Goal: Task Accomplishment & Management: Use online tool/utility

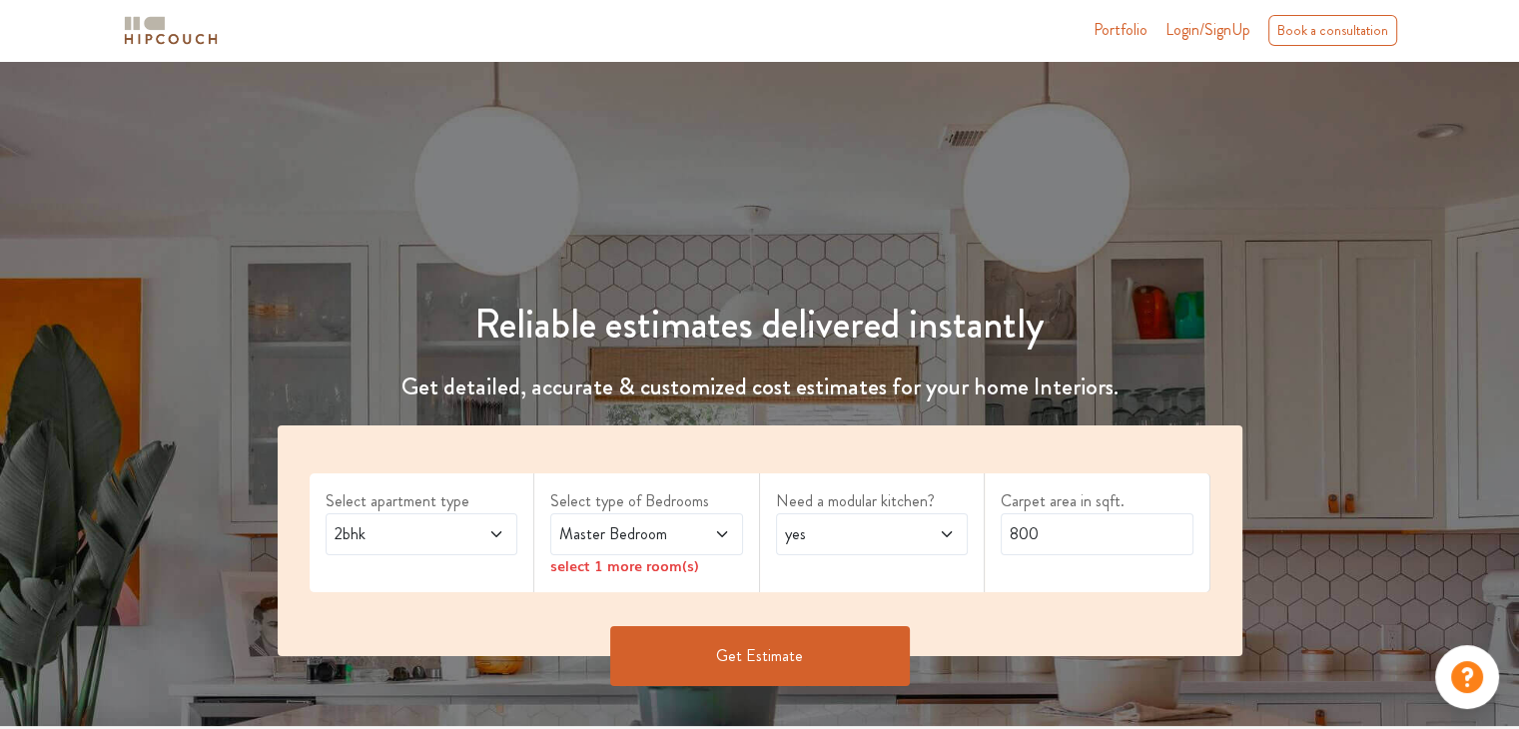
click at [490, 537] on icon at bounding box center [497, 534] width 16 height 16
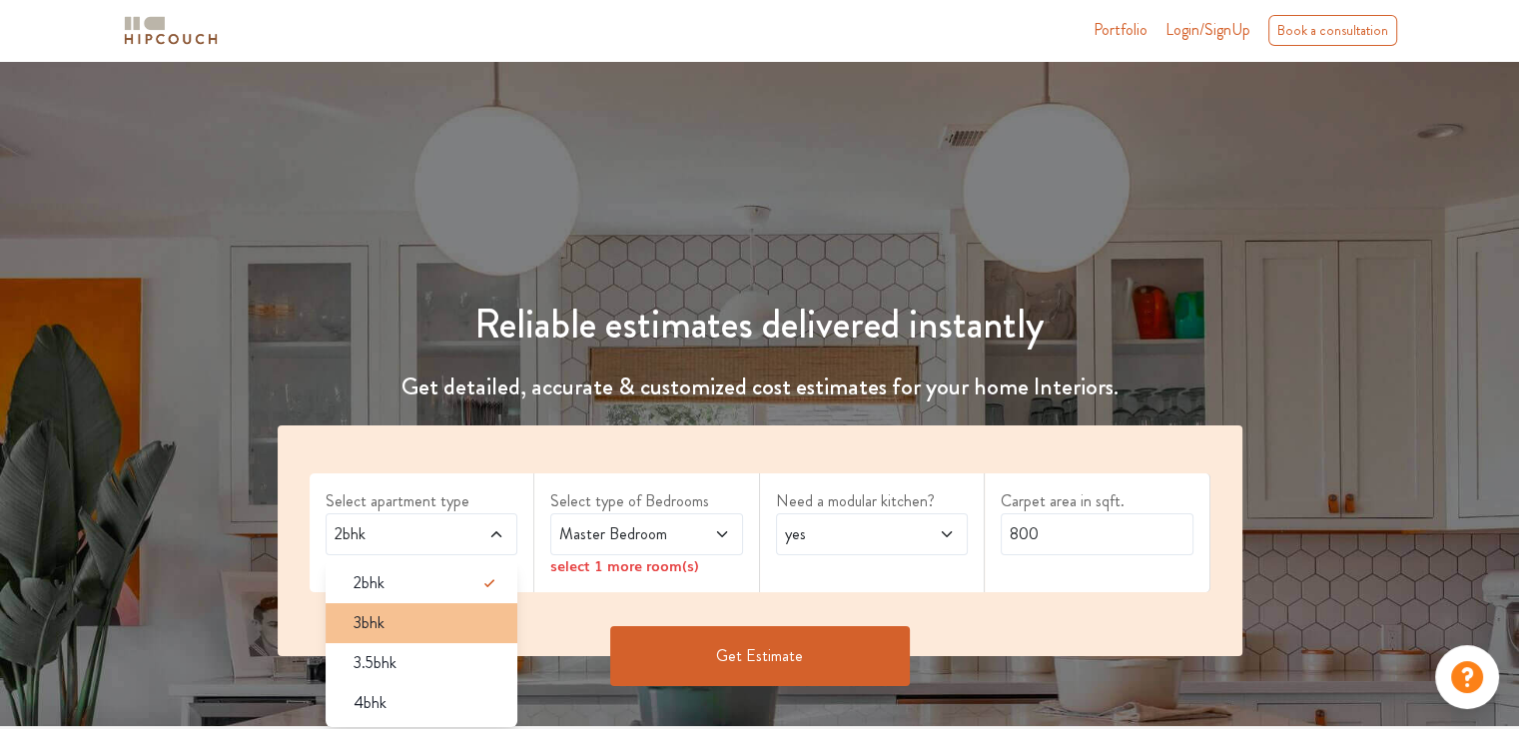
click at [399, 616] on div "3bhk" at bounding box center [428, 623] width 181 height 24
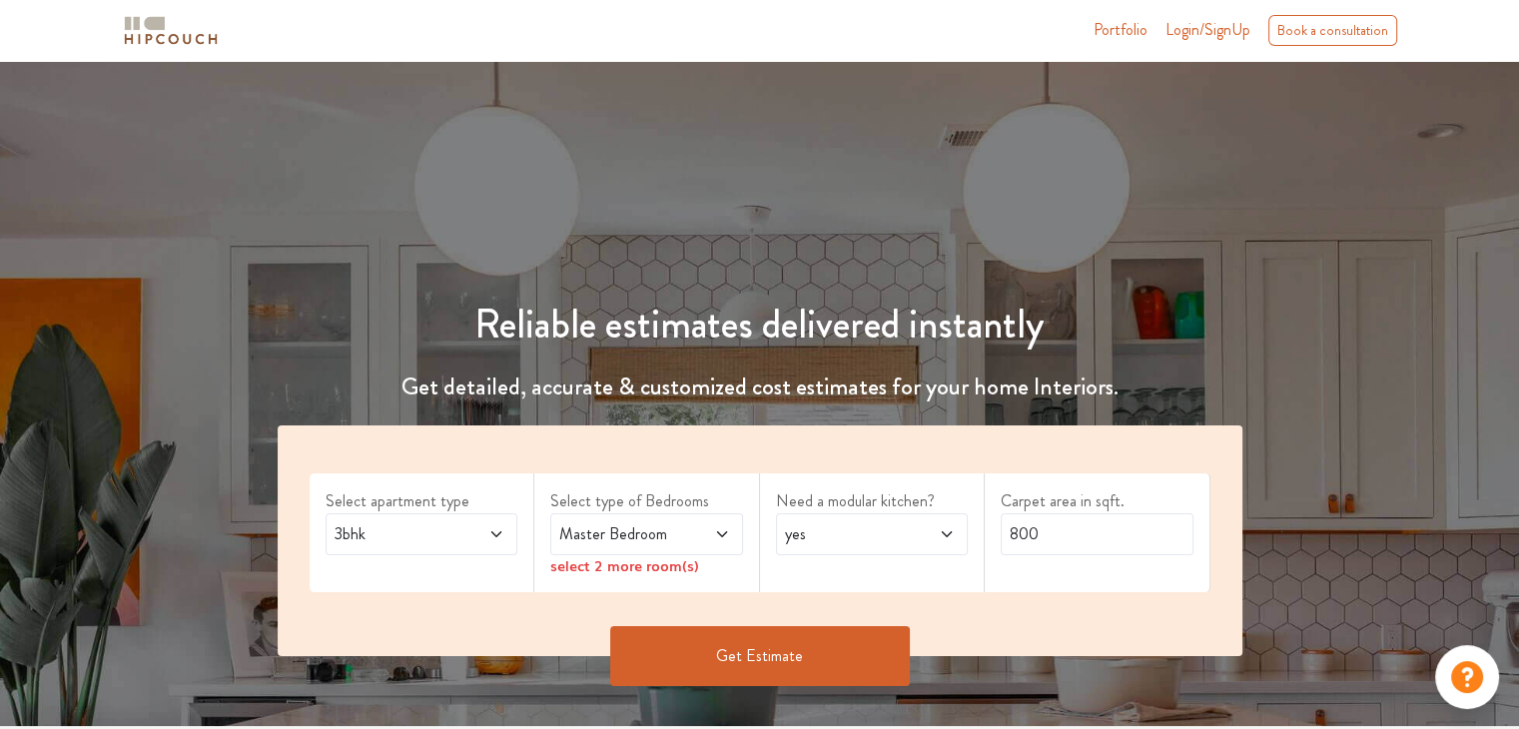
click at [717, 527] on icon at bounding box center [722, 534] width 16 height 16
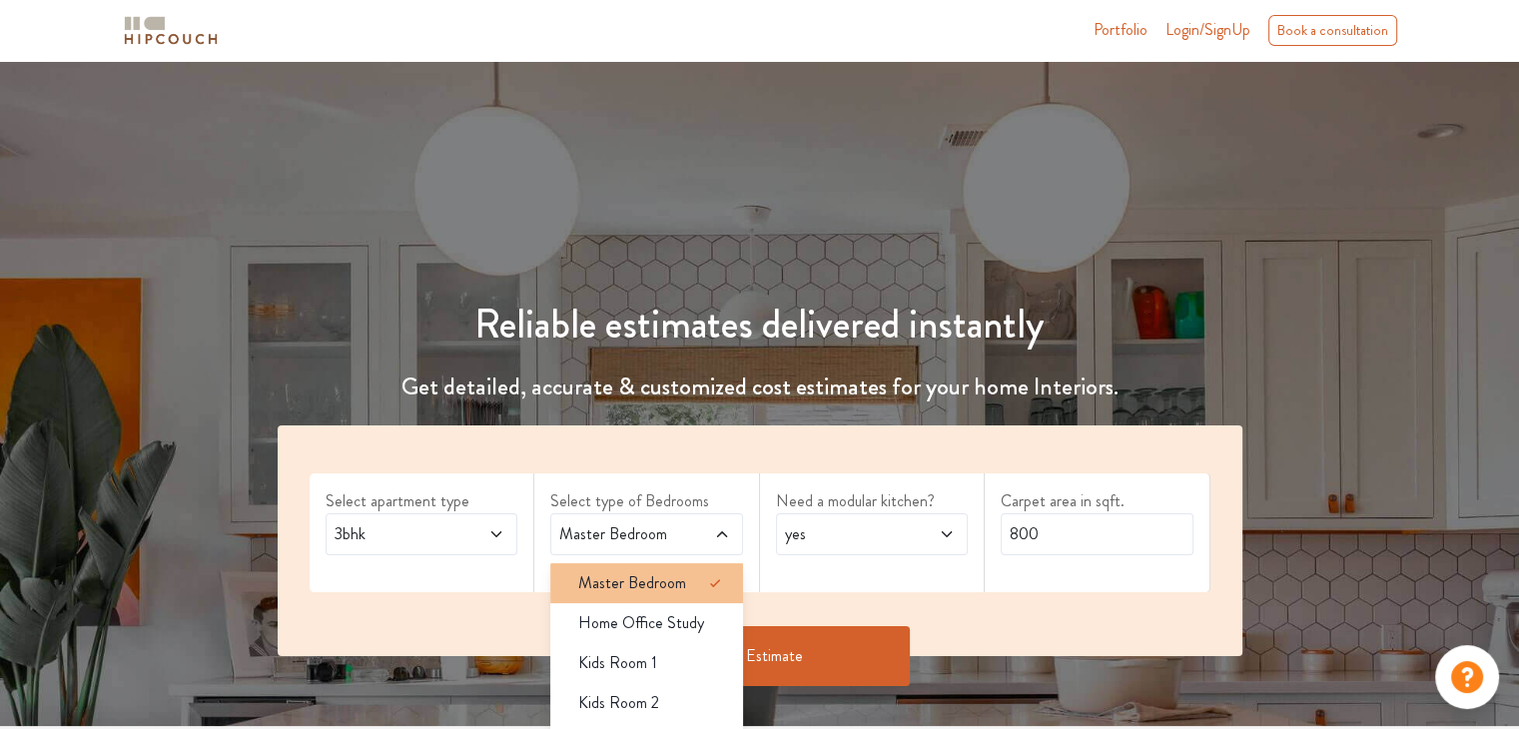
click at [672, 584] on span "Master Bedroom" at bounding box center [632, 583] width 108 height 24
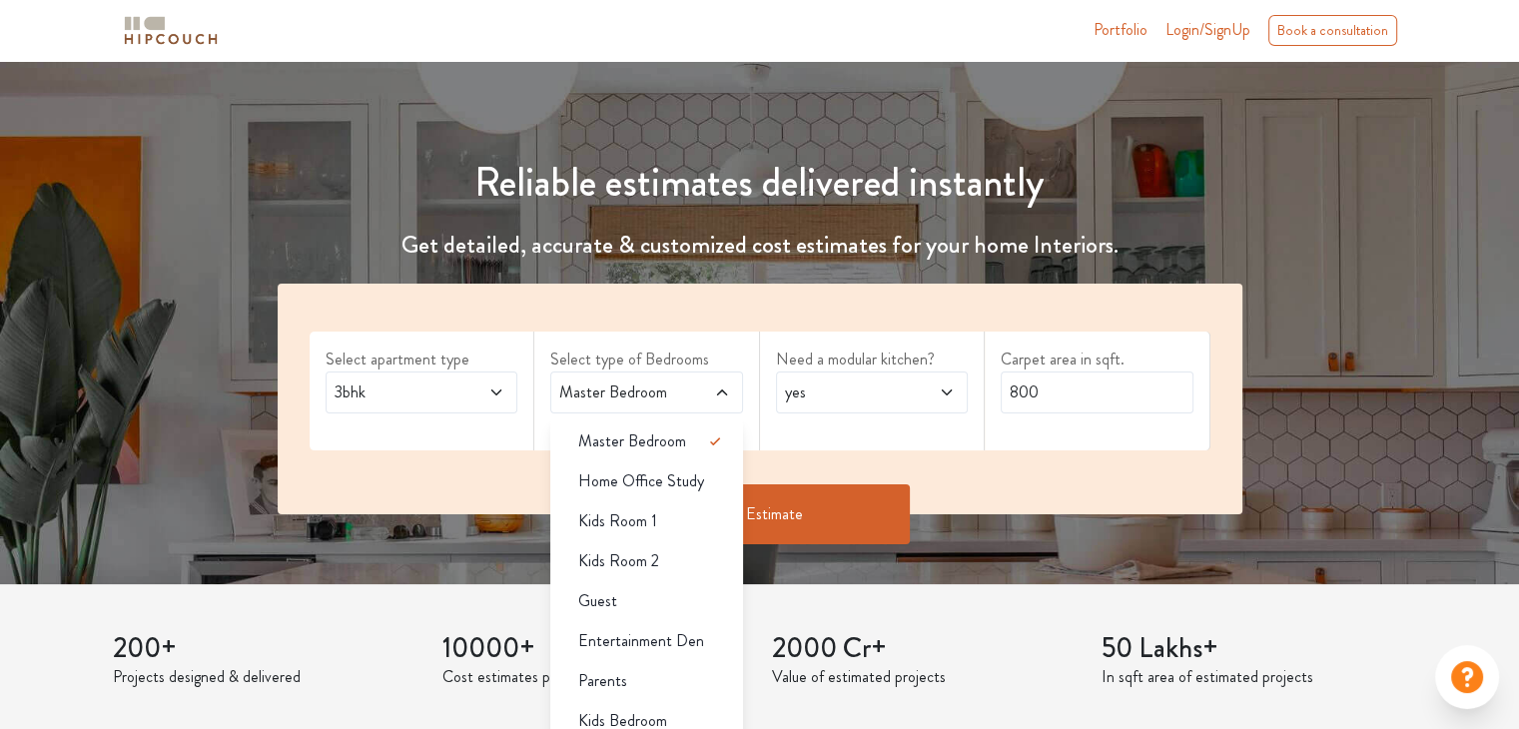
scroll to position [200, 0]
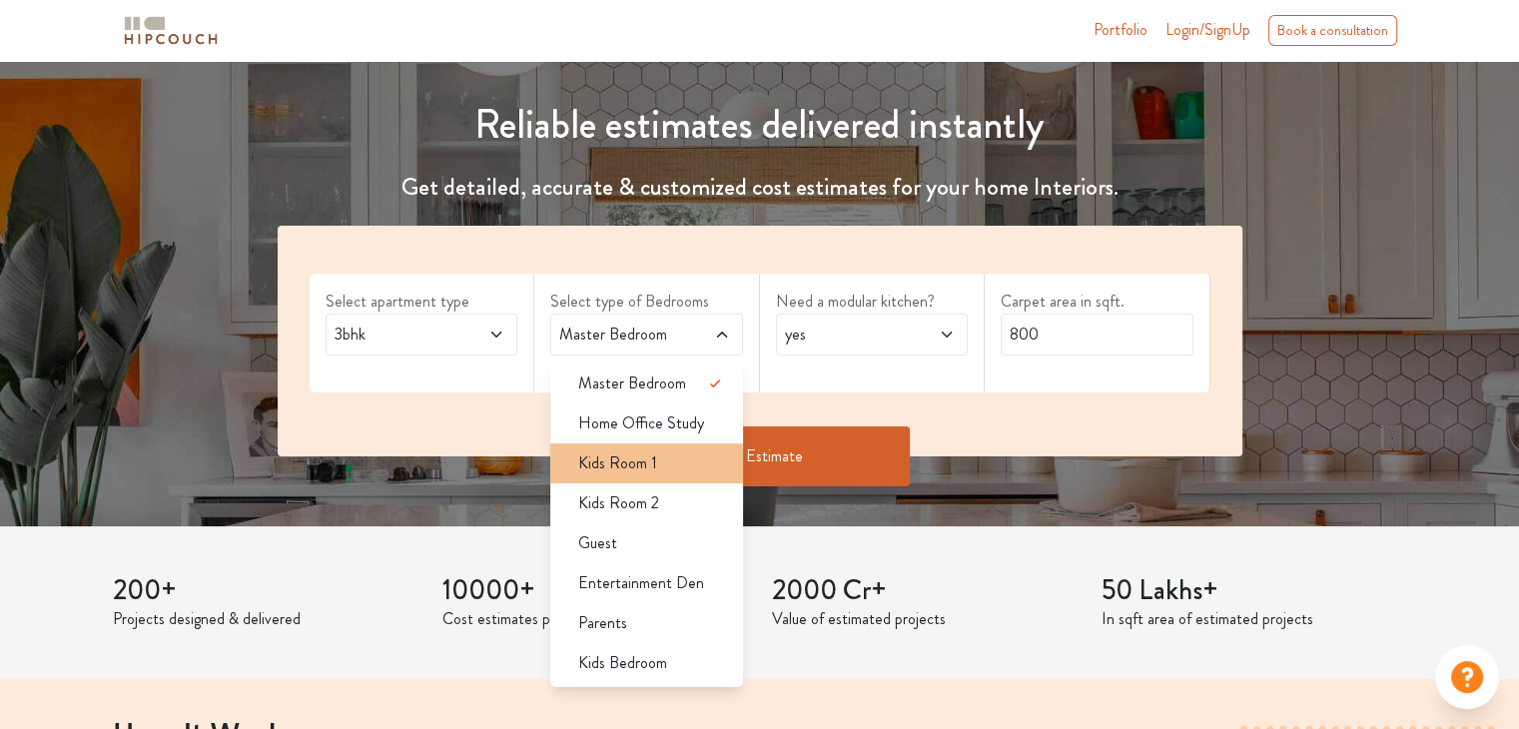
click at [696, 467] on div "Kids Room 1" at bounding box center [652, 464] width 181 height 24
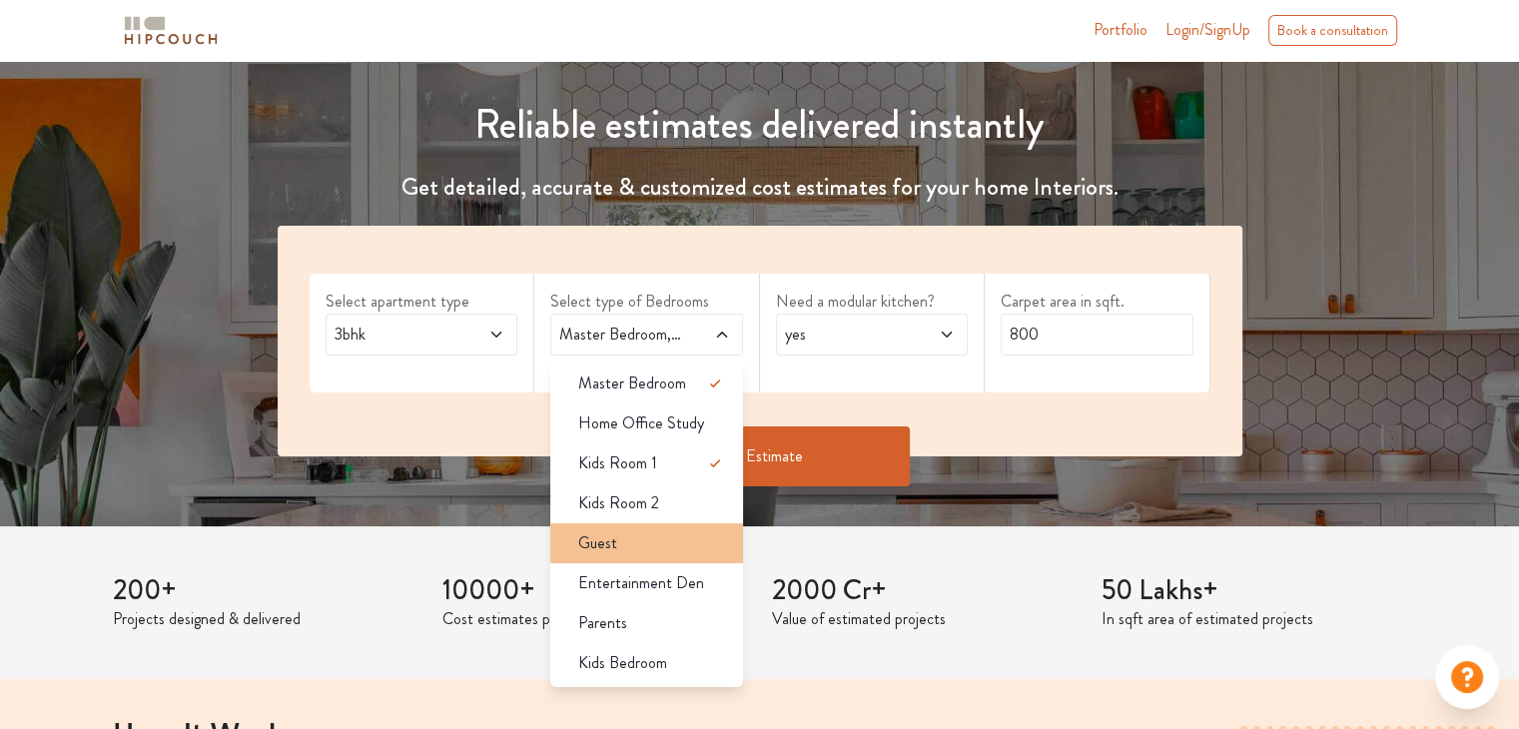
click at [709, 543] on div "Guest" at bounding box center [652, 543] width 181 height 24
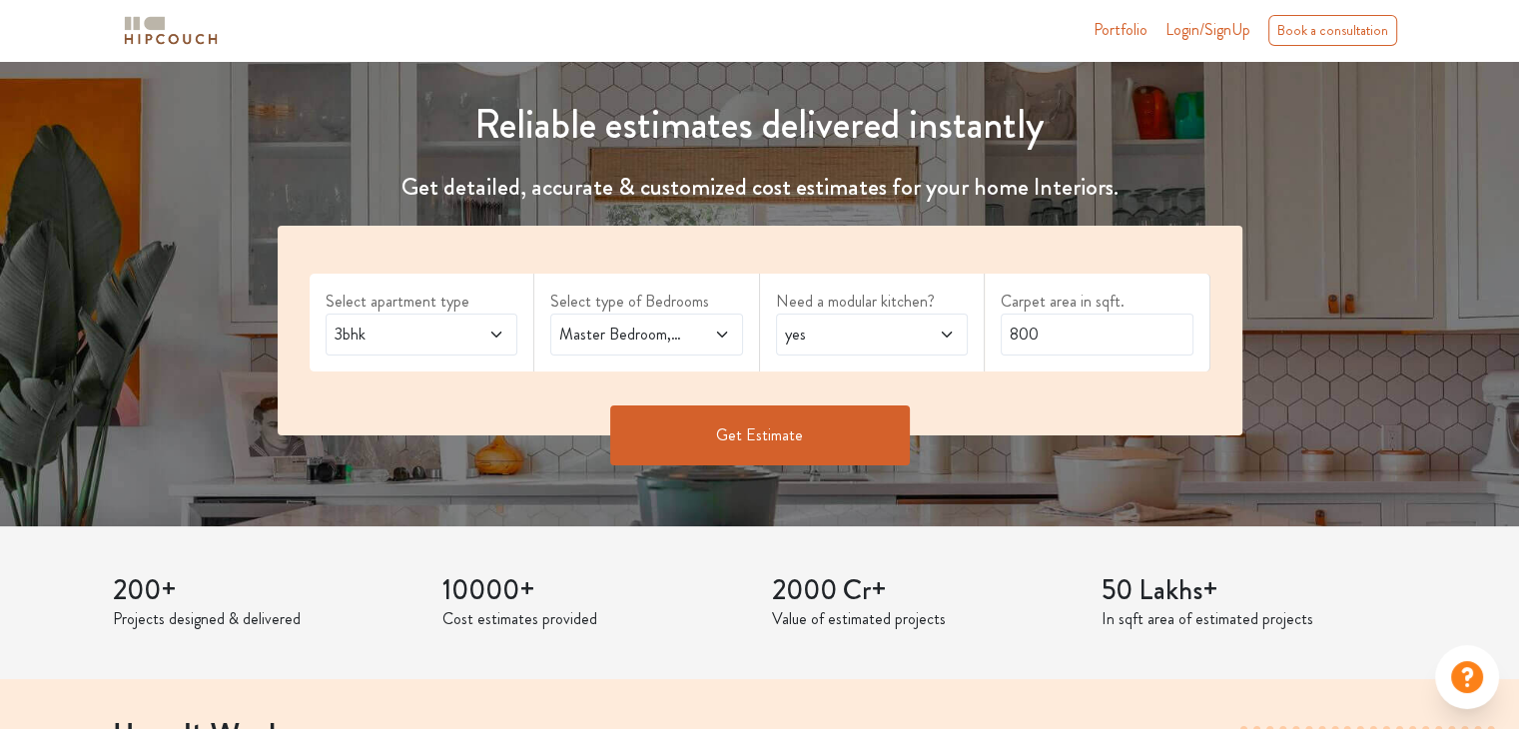
click at [941, 334] on icon at bounding box center [947, 335] width 16 height 16
drag, startPoint x: 1045, startPoint y: 337, endPoint x: 962, endPoint y: 337, distance: 82.9
click at [962, 337] on div "Select apartment type 3bhk Select type of Bedrooms Master Bedroom,Kids Room 1,G…" at bounding box center [760, 331] width 965 height 210
type input "1100"
click at [755, 417] on button "Get Estimate" at bounding box center [760, 436] width 300 height 60
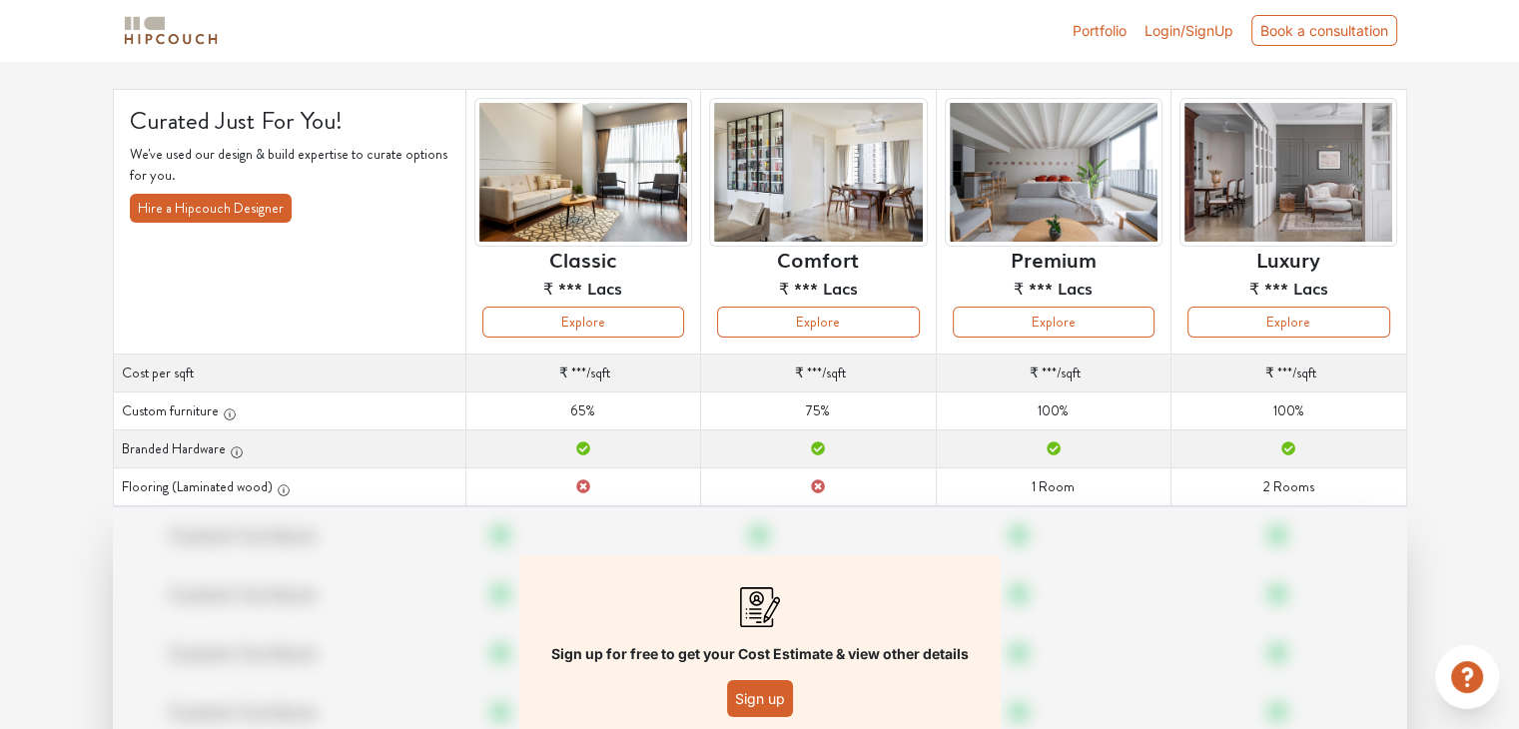
scroll to position [100, 0]
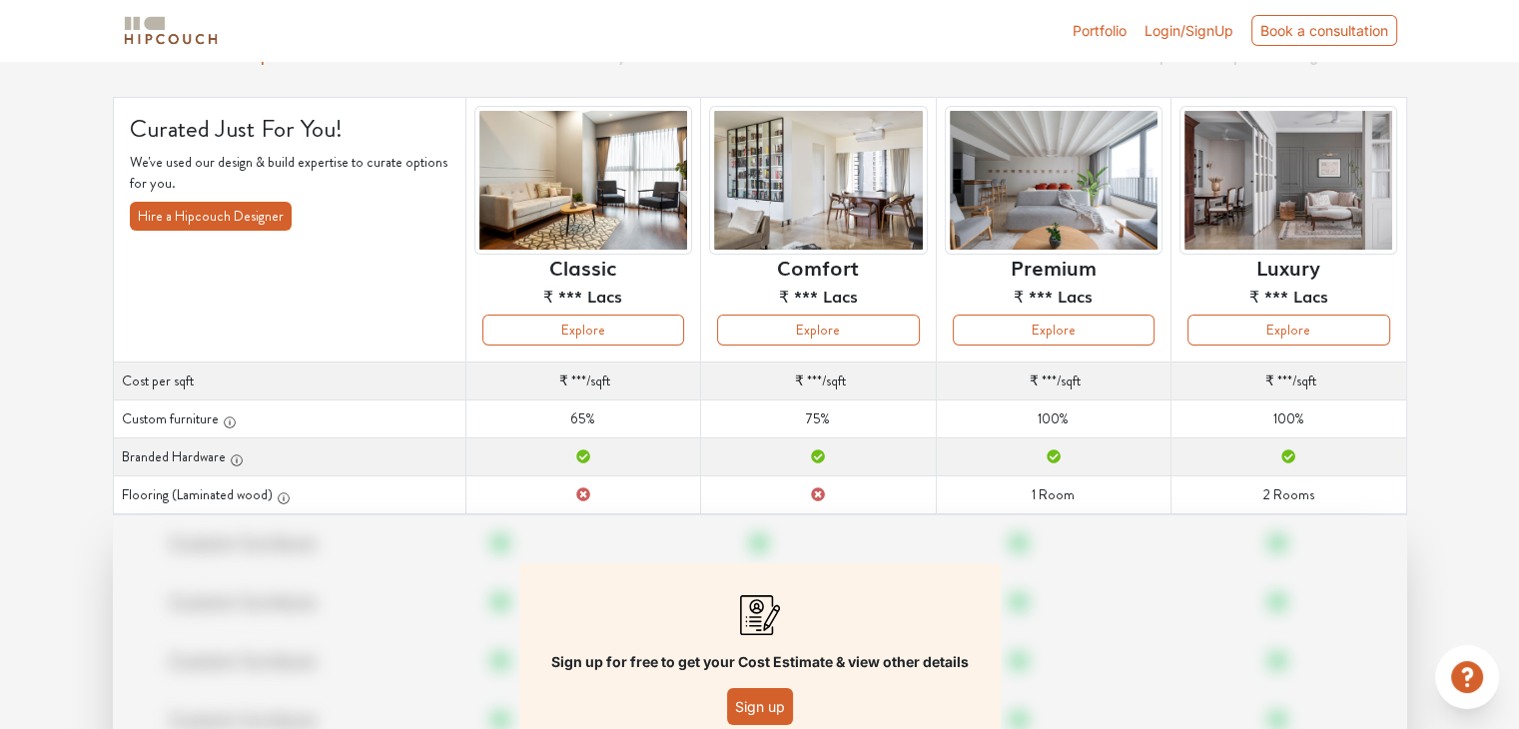
click at [759, 708] on button "Sign up" at bounding box center [760, 706] width 66 height 37
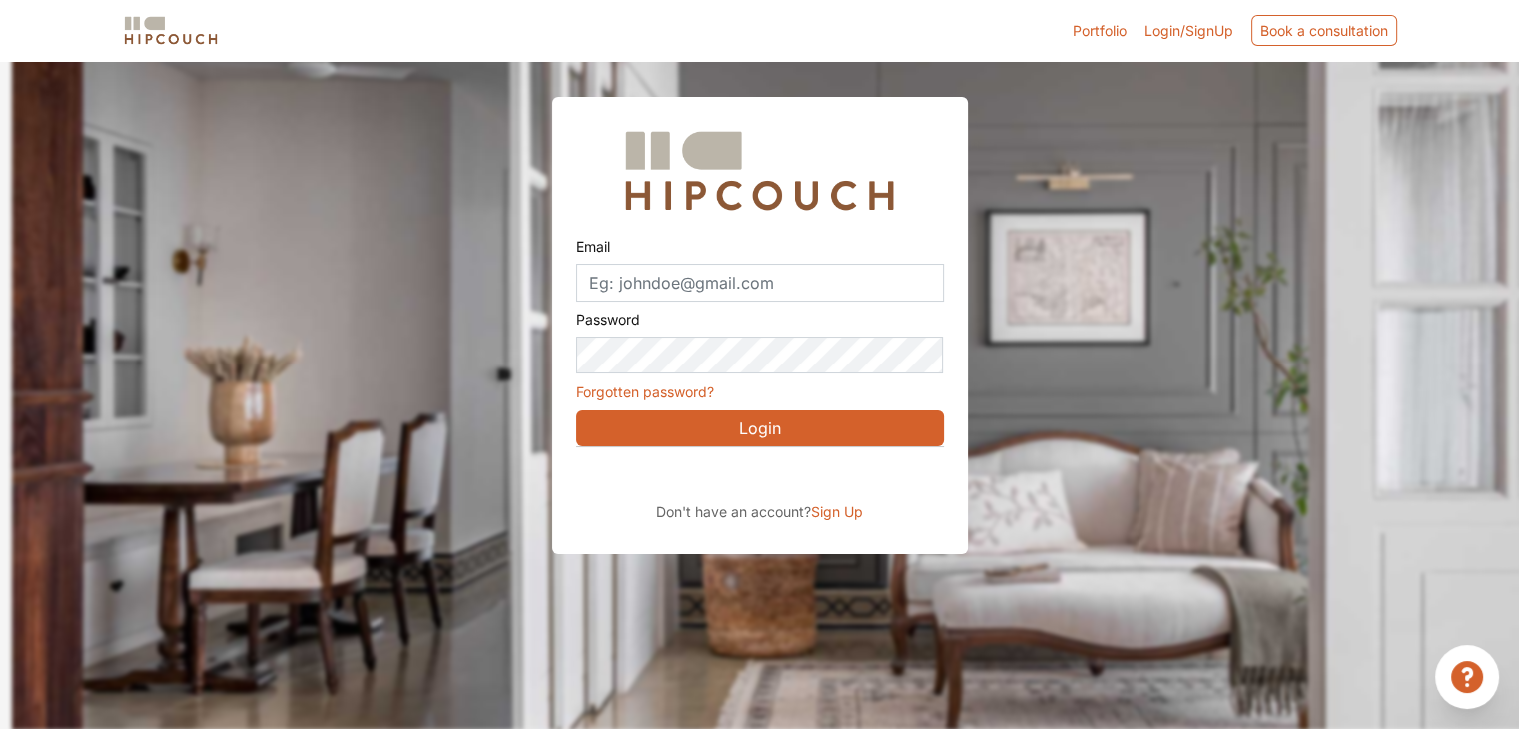
scroll to position [70, 0]
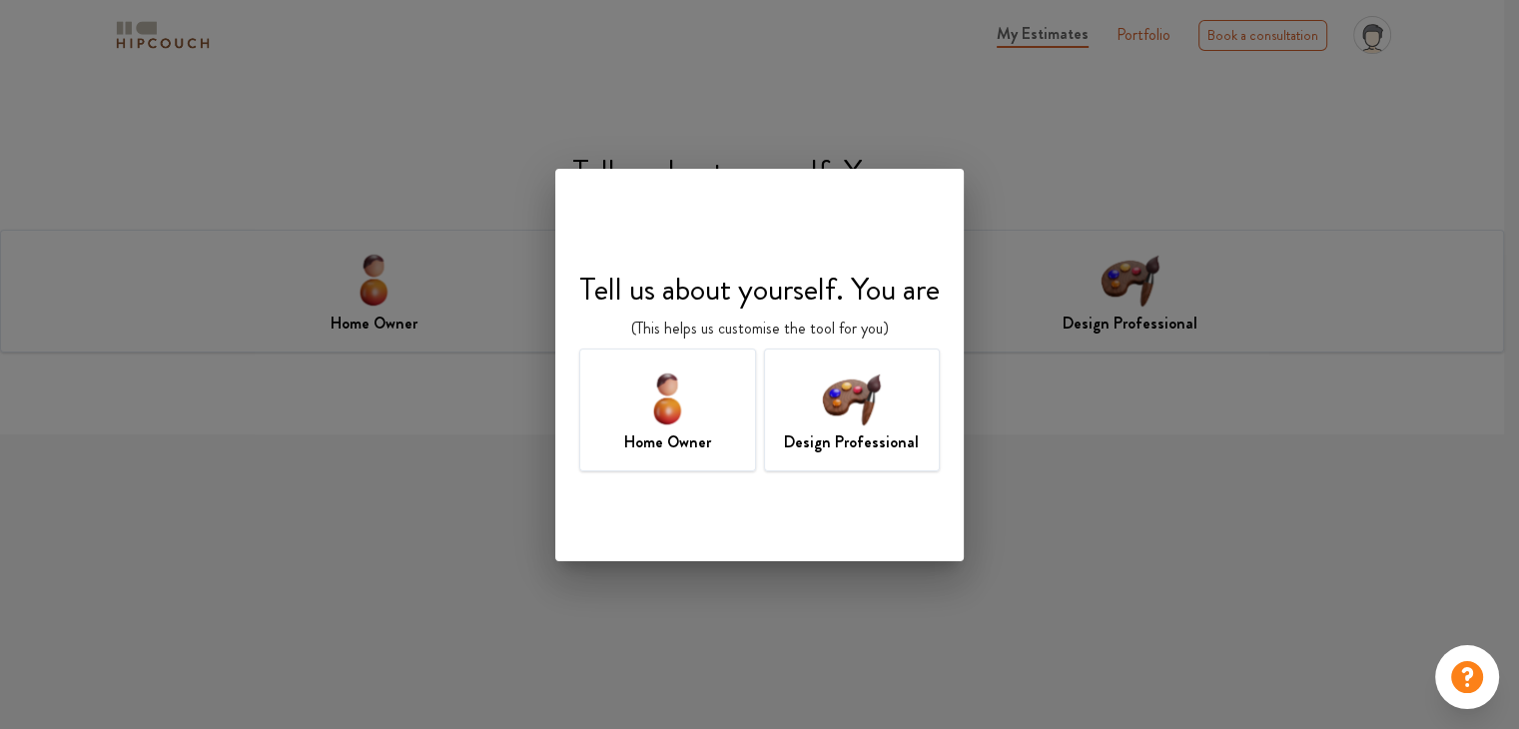
click at [862, 429] on img at bounding box center [851, 398] width 65 height 65
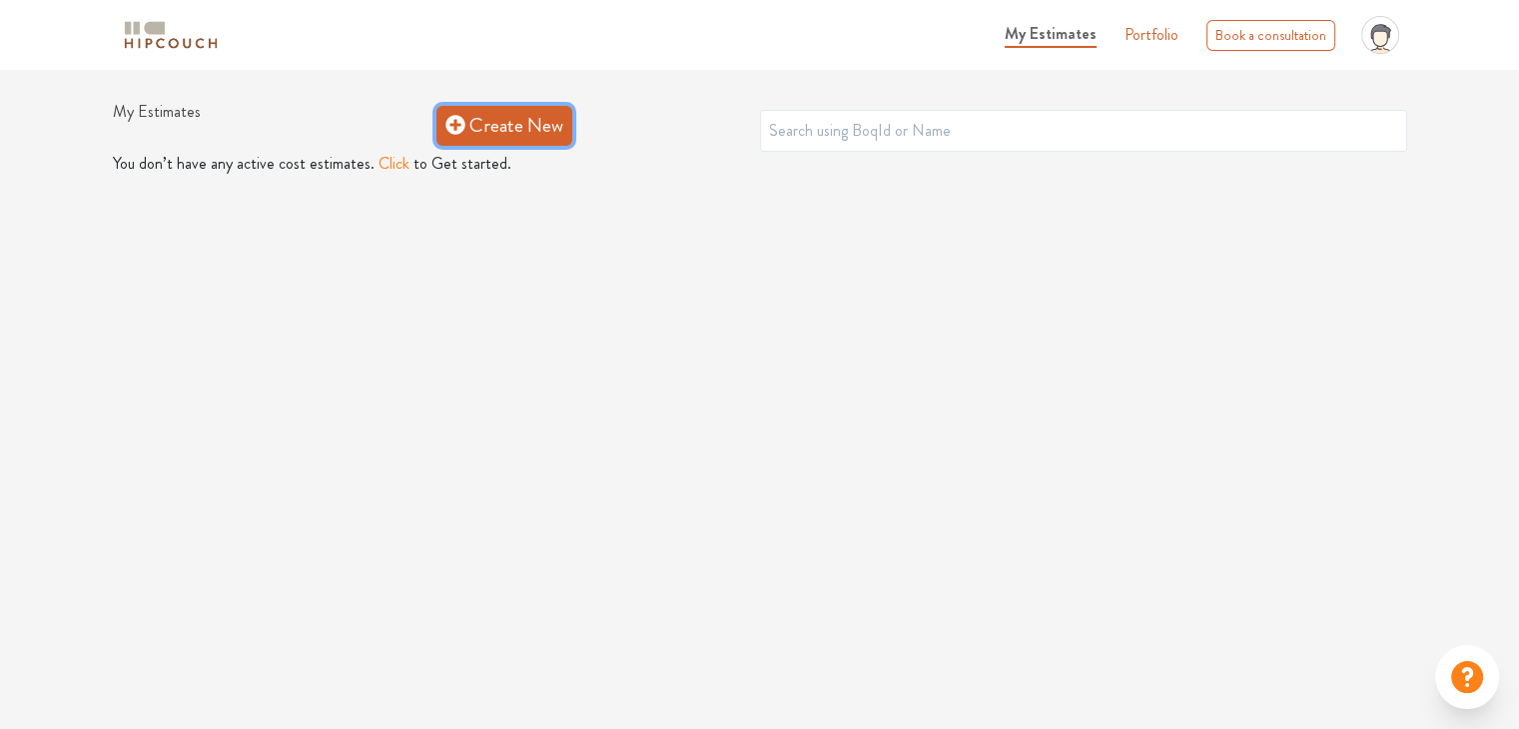
click at [486, 117] on link "Create New" at bounding box center [505, 126] width 136 height 40
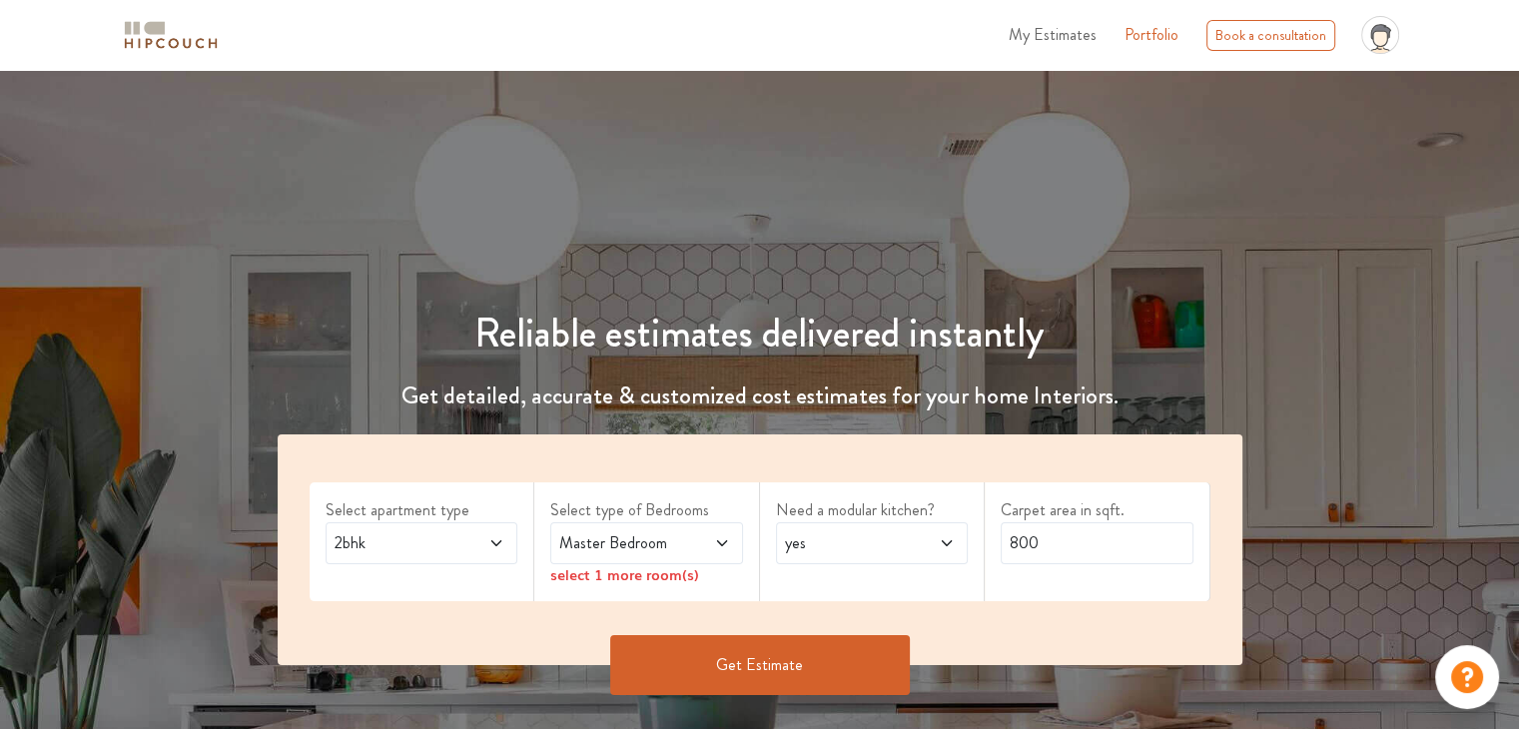
click at [482, 540] on span at bounding box center [483, 543] width 44 height 24
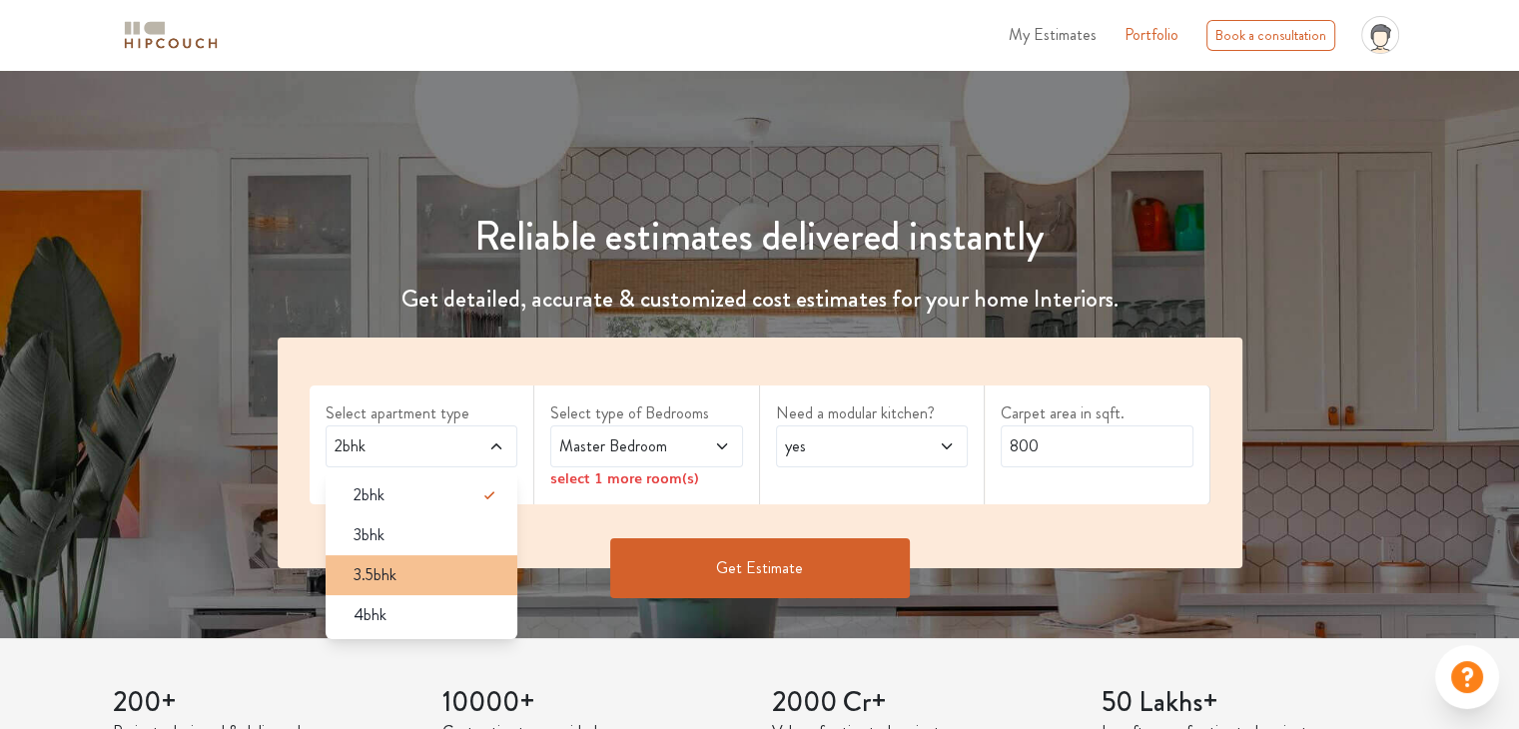
scroll to position [100, 0]
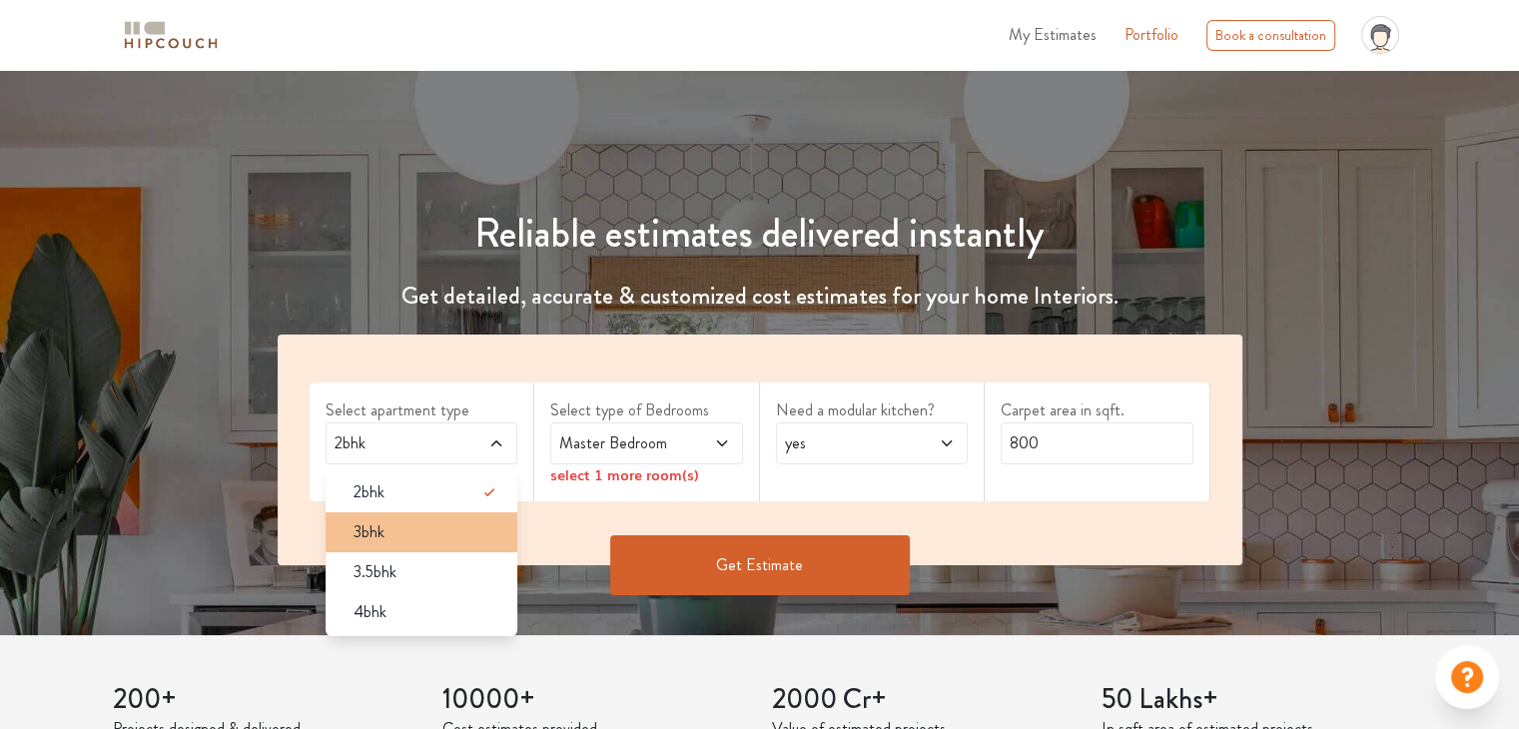
click at [401, 520] on div "3bhk" at bounding box center [428, 532] width 181 height 24
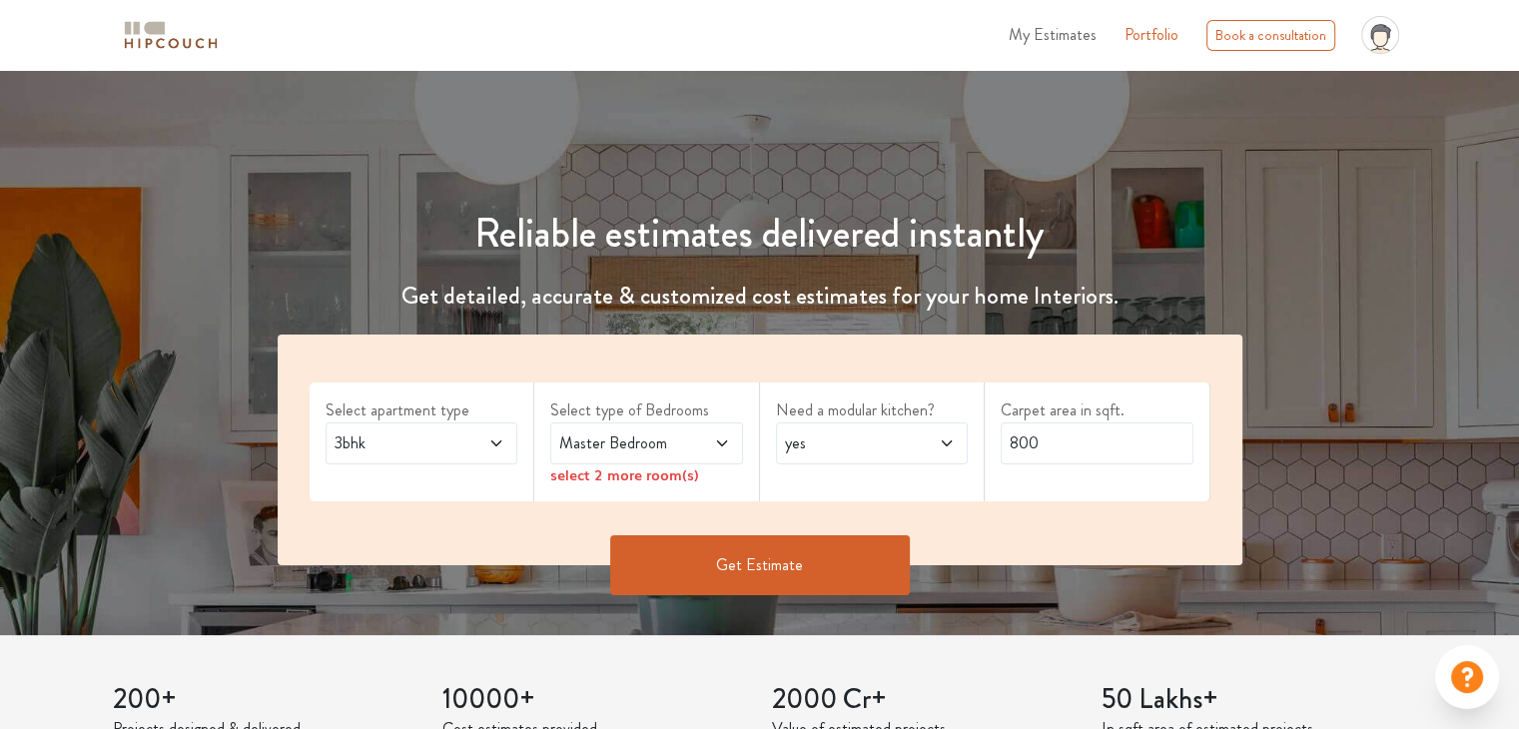
click at [727, 442] on icon at bounding box center [722, 444] width 16 height 16
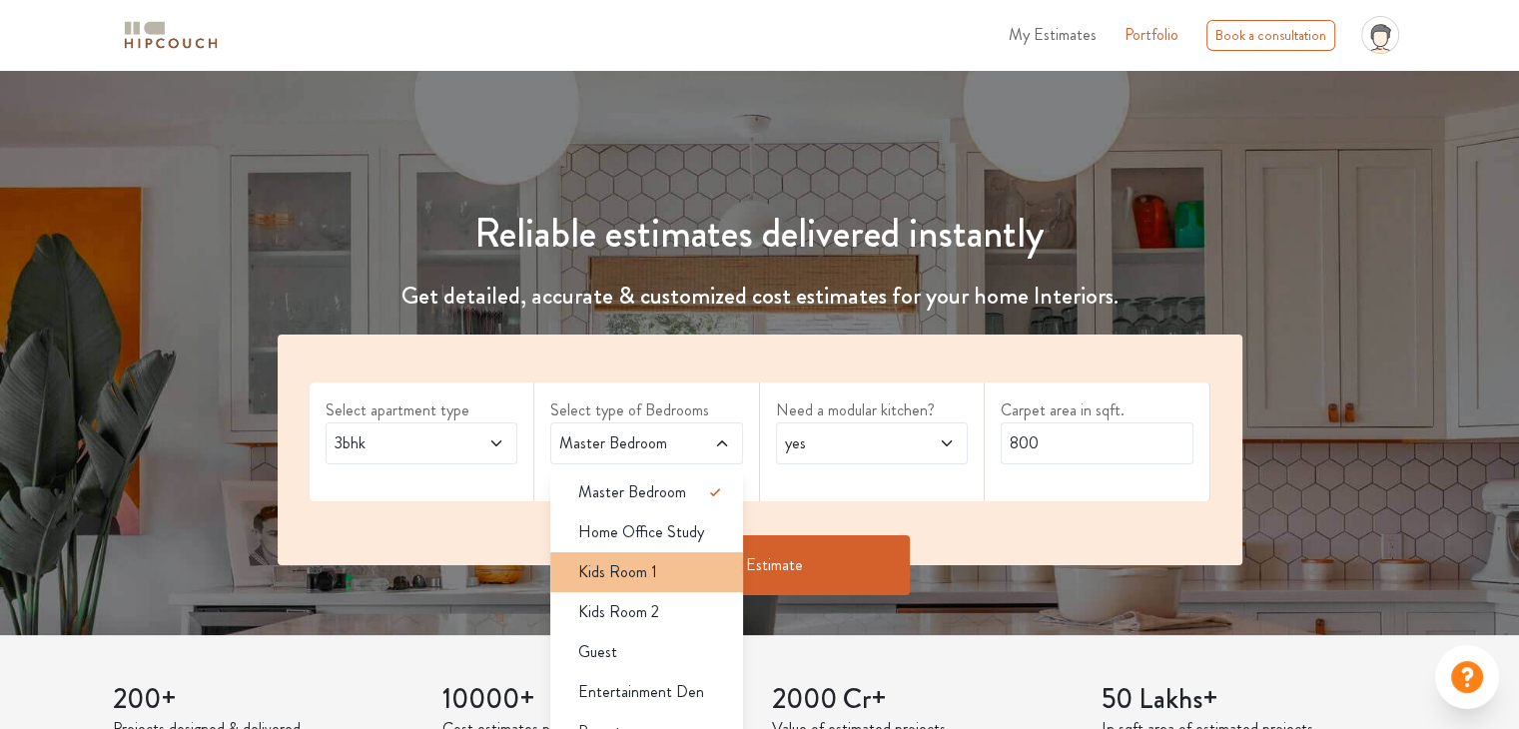
click at [699, 564] on div "Kids Room 1" at bounding box center [652, 572] width 181 height 24
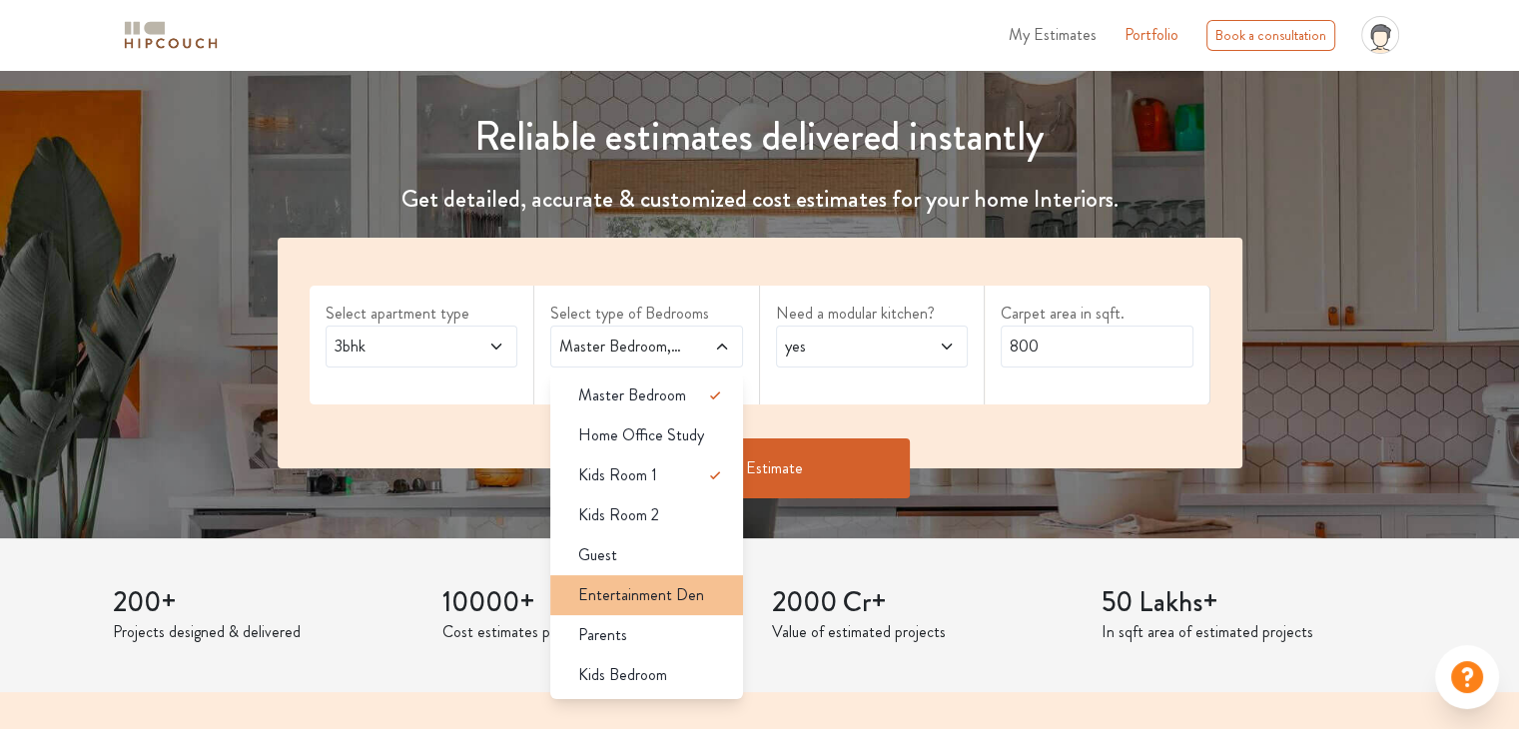
scroll to position [200, 0]
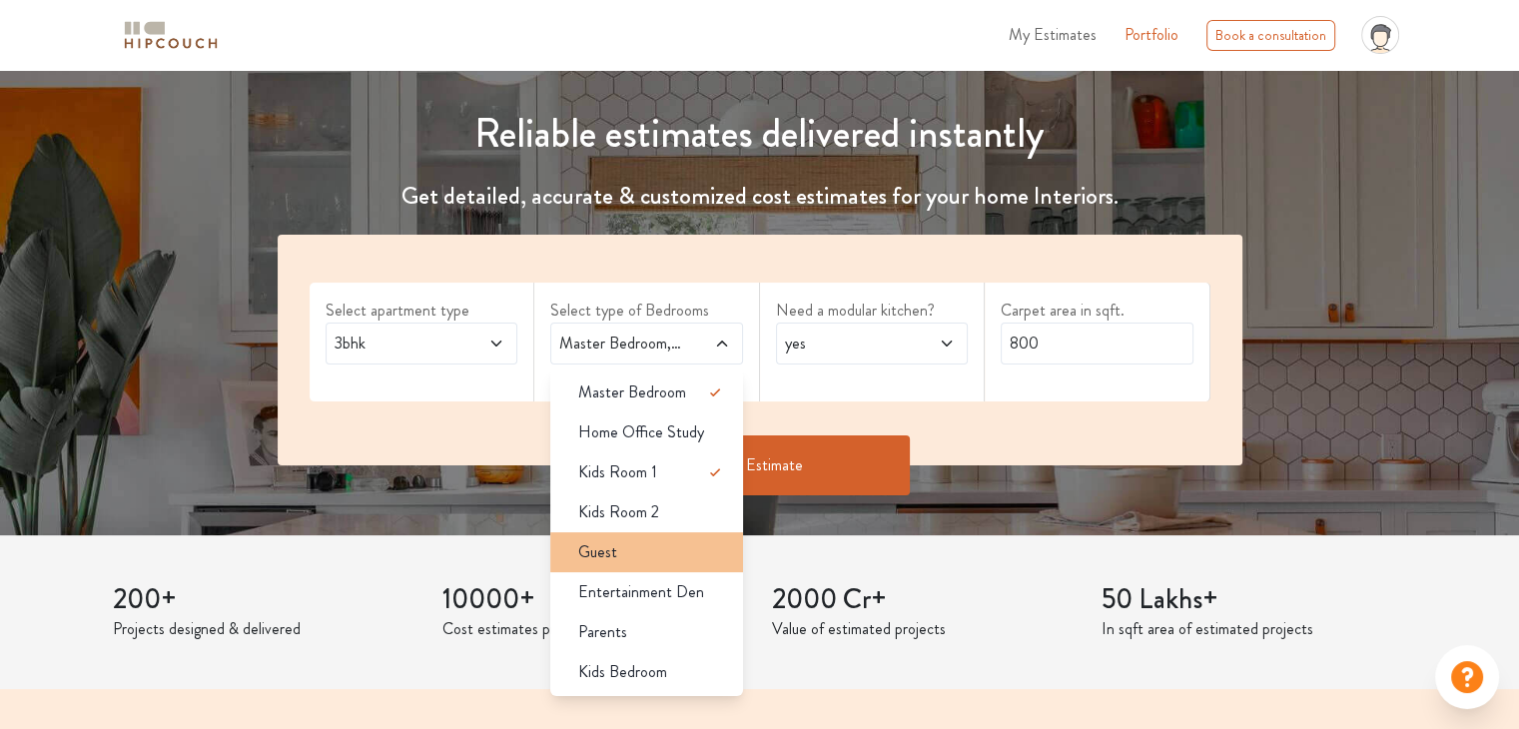
click at [707, 551] on div "Guest" at bounding box center [652, 552] width 181 height 24
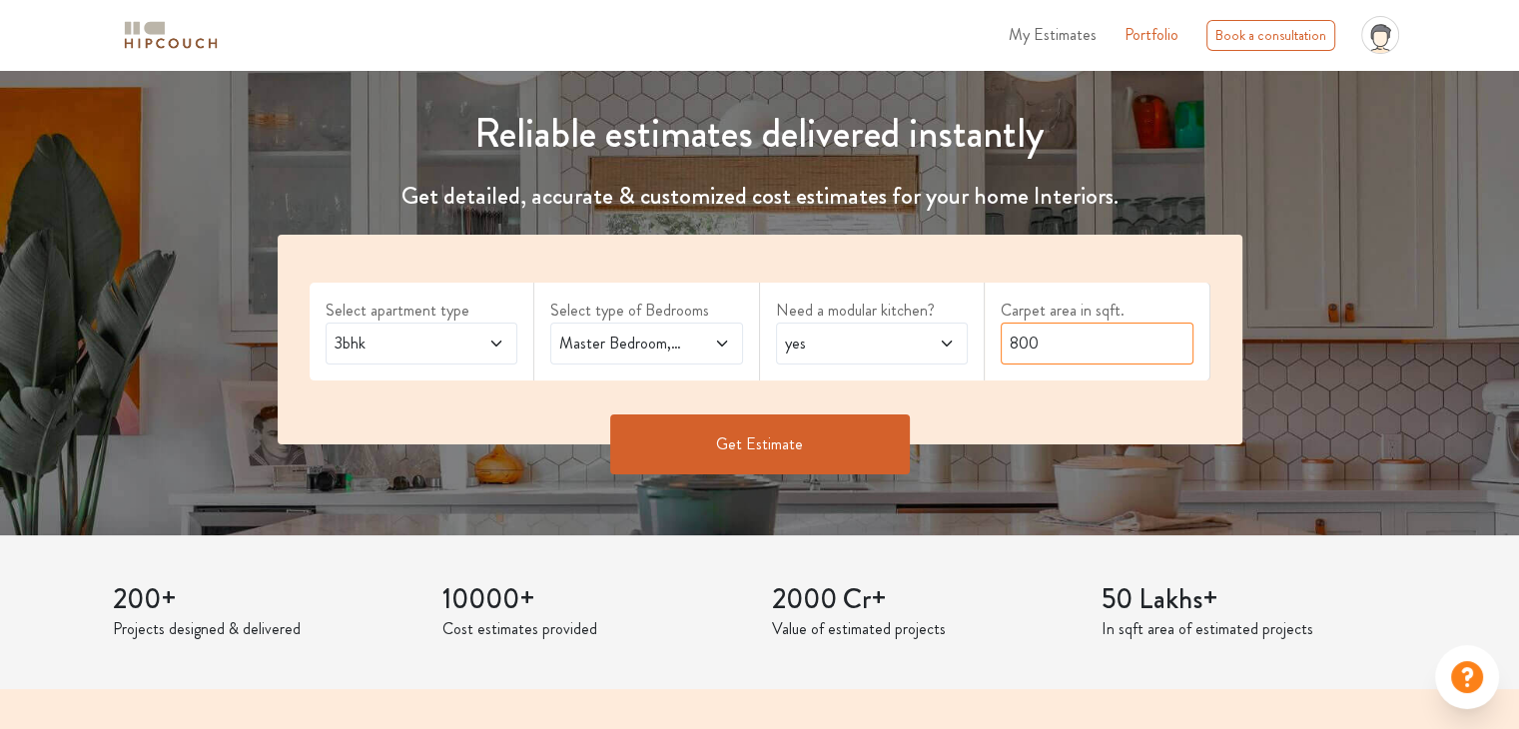
drag, startPoint x: 1120, startPoint y: 353, endPoint x: 925, endPoint y: 352, distance: 194.8
click at [925, 352] on div "Select apartment type 3bhk Select type of Bedrooms Master Bedroom,Kids Room 1,G…" at bounding box center [760, 340] width 965 height 210
type input "1200"
click at [767, 432] on button "Get Estimate" at bounding box center [760, 445] width 300 height 60
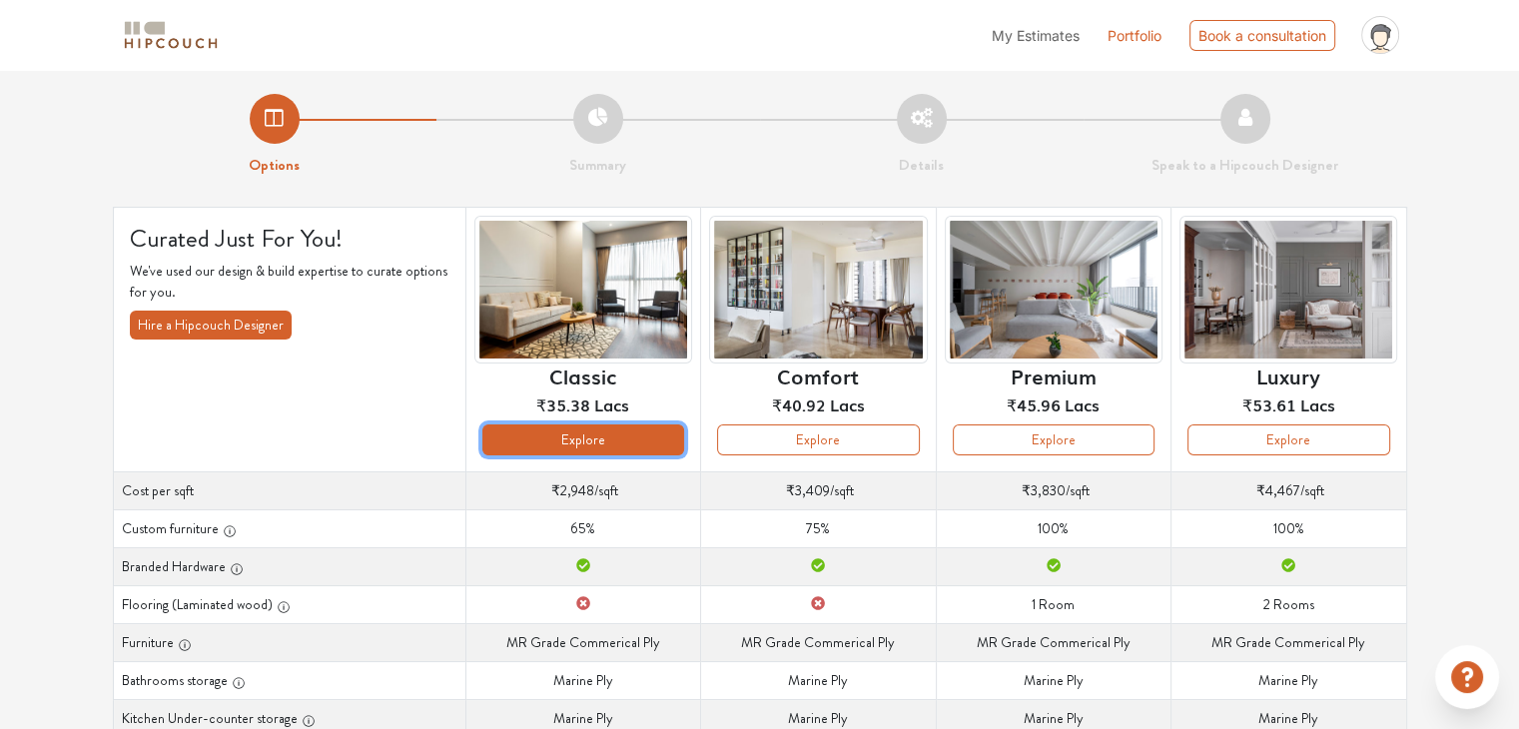
click at [575, 437] on button "Explore" at bounding box center [584, 440] width 202 height 31
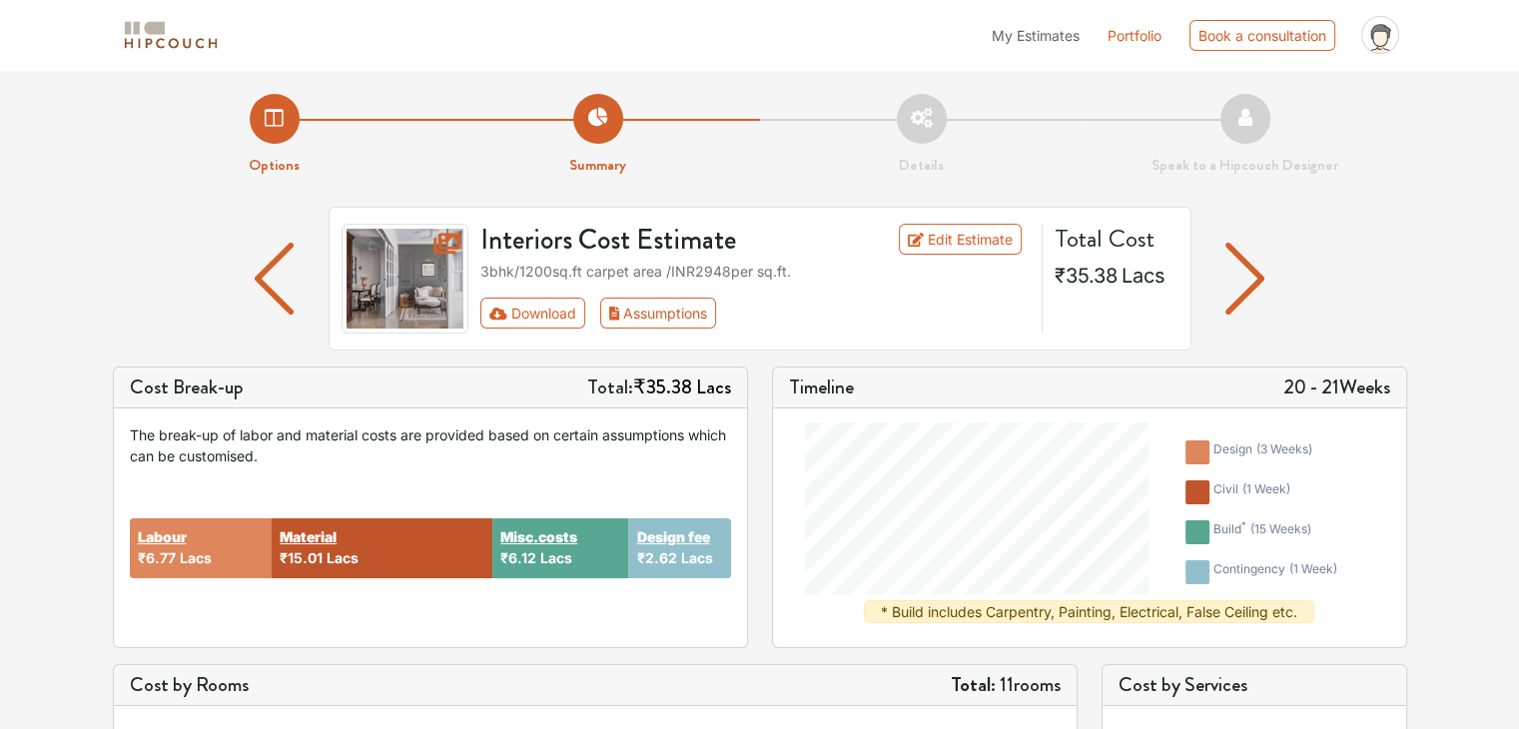
click at [1249, 273] on img "button" at bounding box center [1245, 279] width 39 height 72
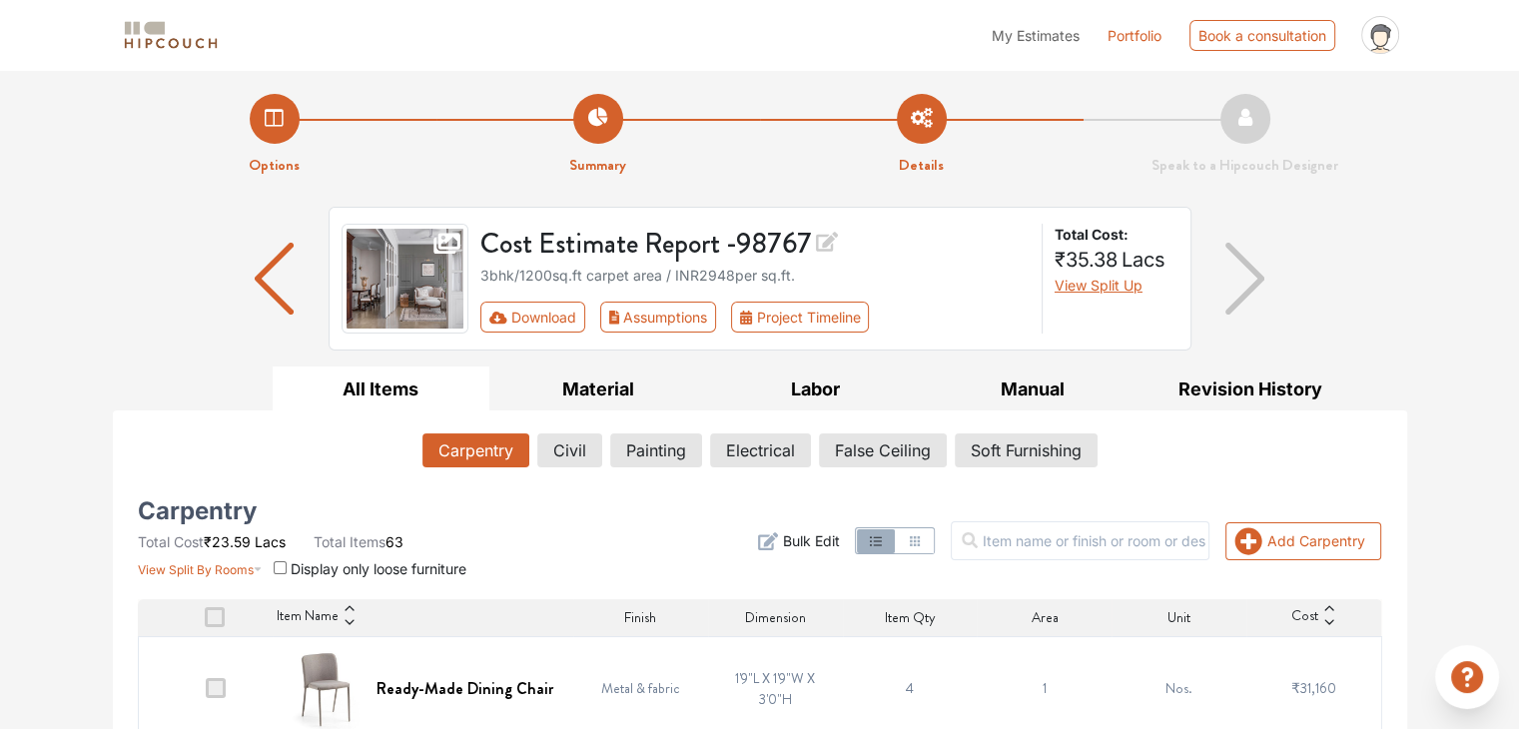
click at [1254, 280] on img "button" at bounding box center [1245, 279] width 39 height 72
click at [282, 139] on li "Options" at bounding box center [275, 135] width 324 height 83
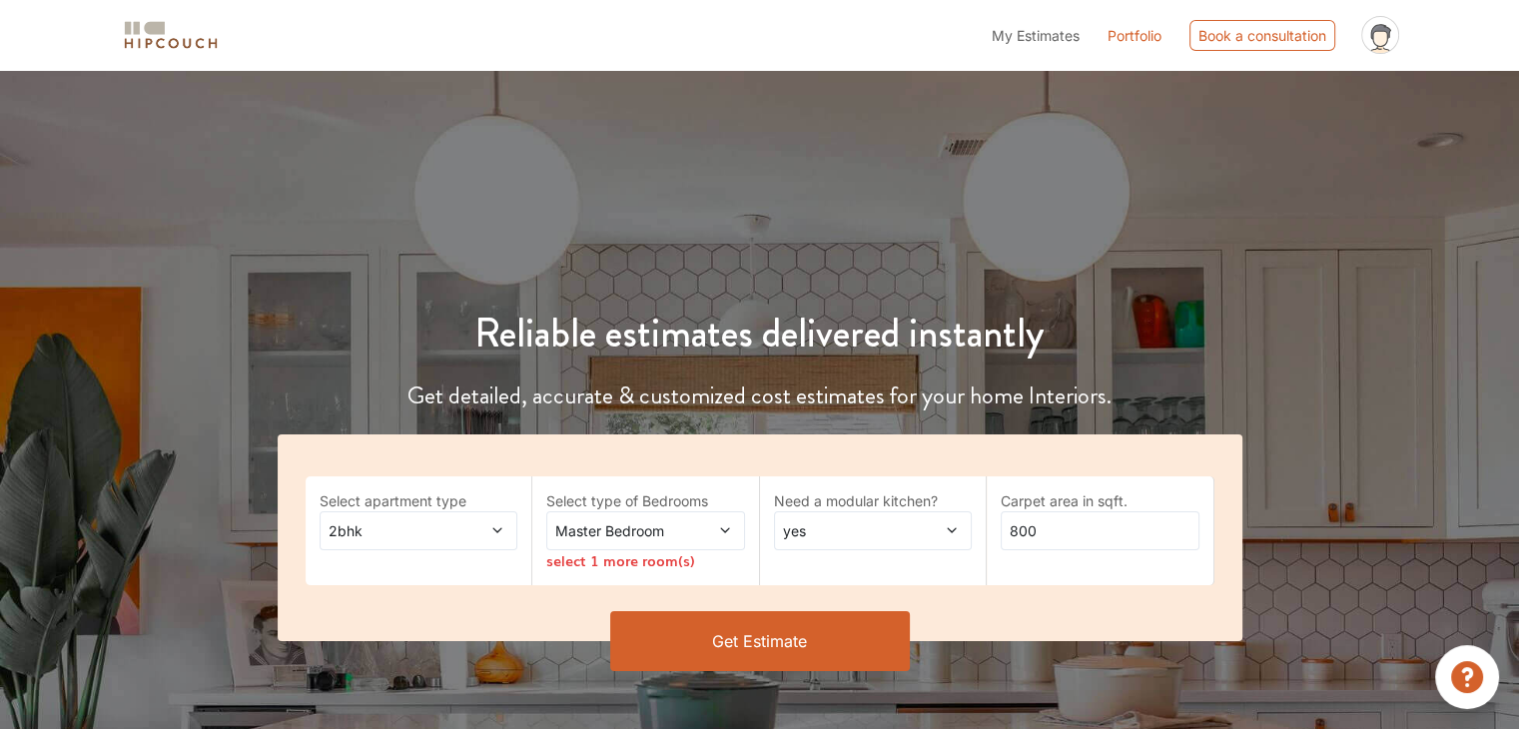
scroll to position [300, 0]
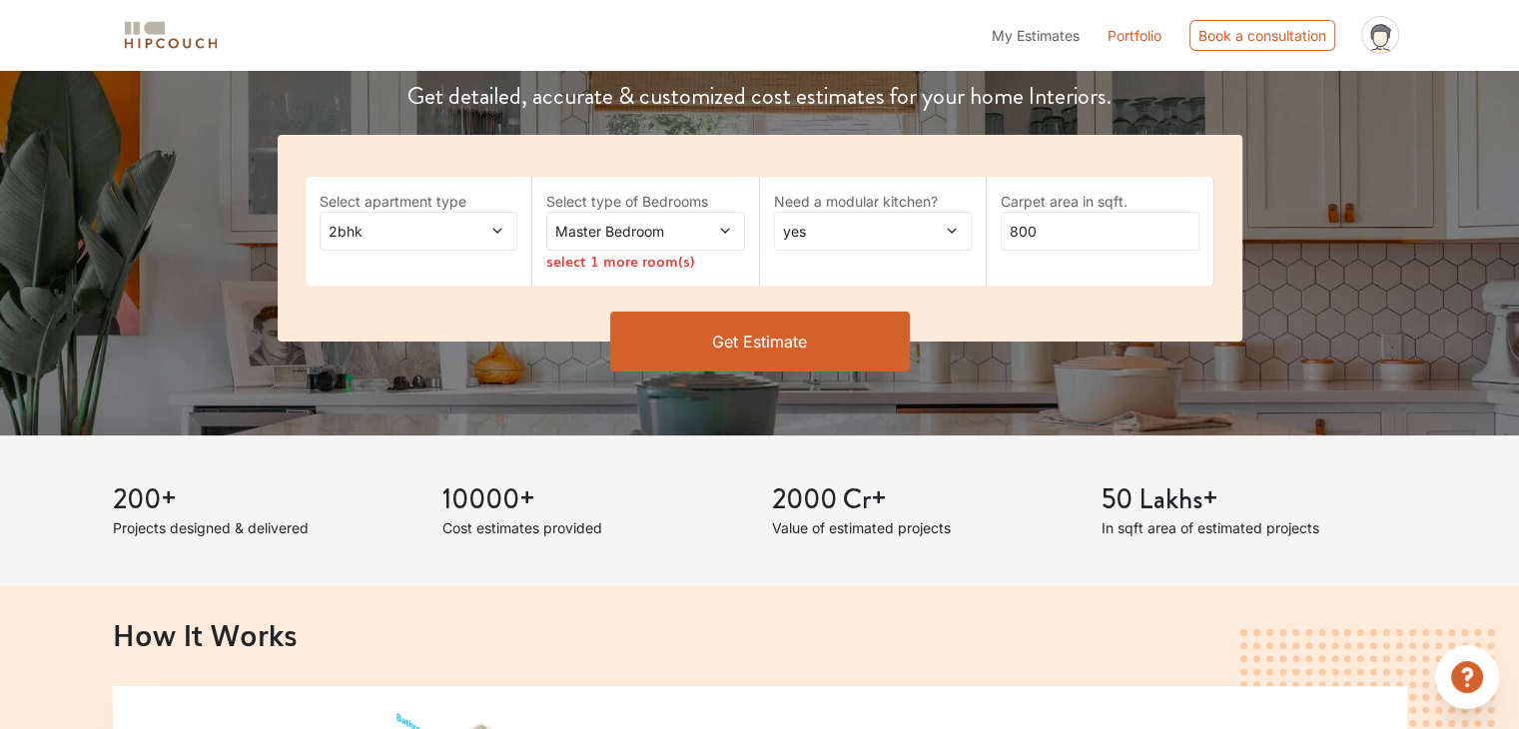
click at [723, 229] on icon at bounding box center [725, 231] width 14 height 14
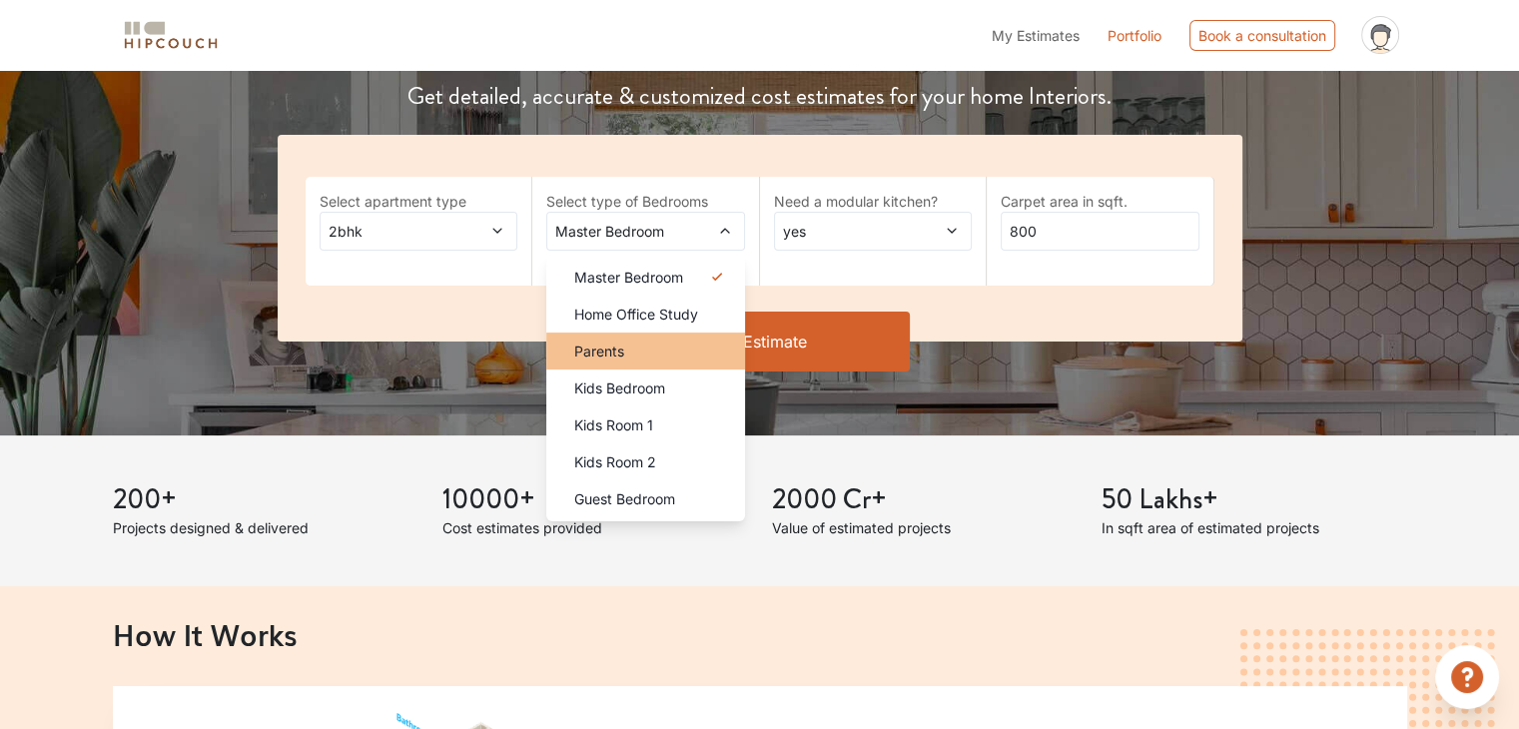
click at [727, 344] on div "Parents" at bounding box center [651, 351] width 187 height 21
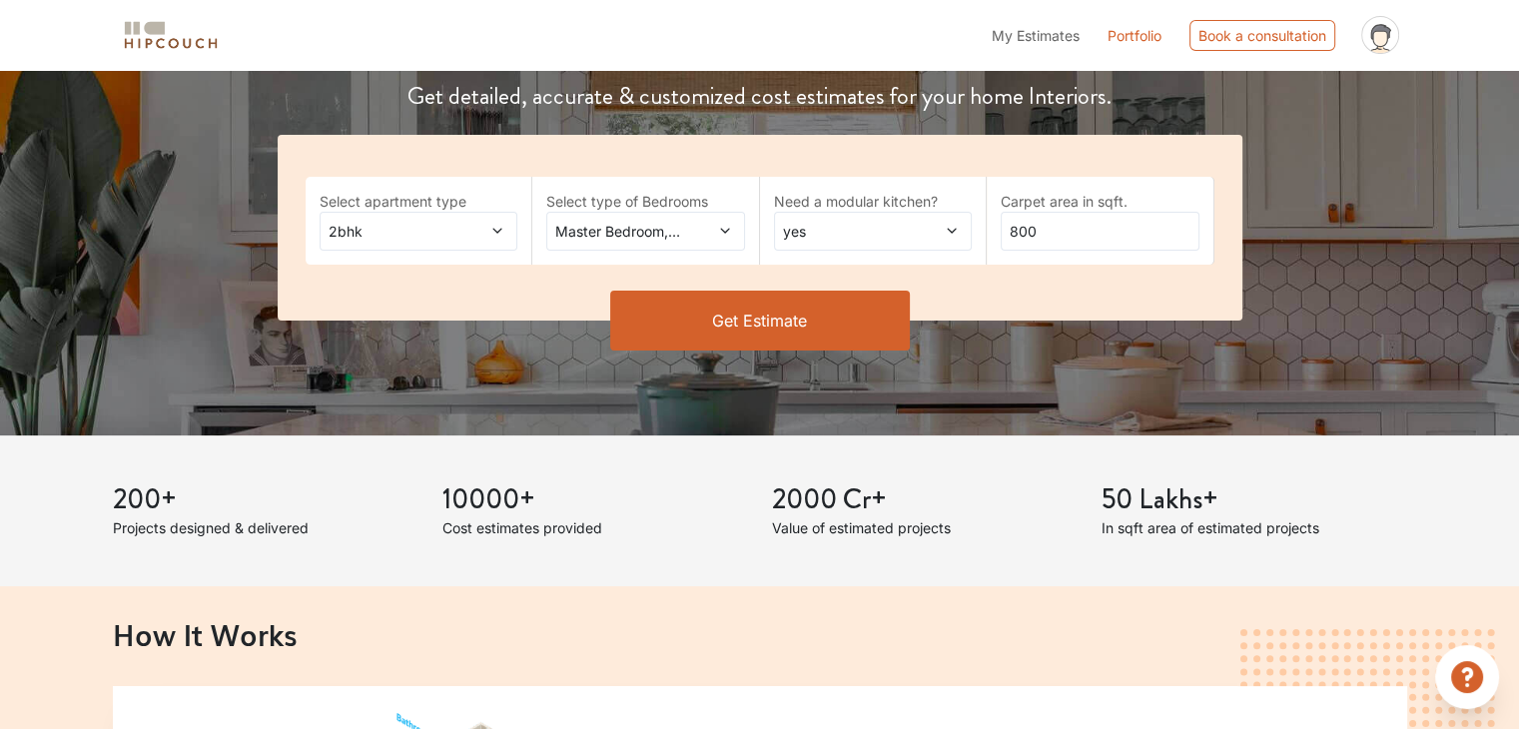
click at [729, 234] on icon at bounding box center [725, 231] width 14 height 14
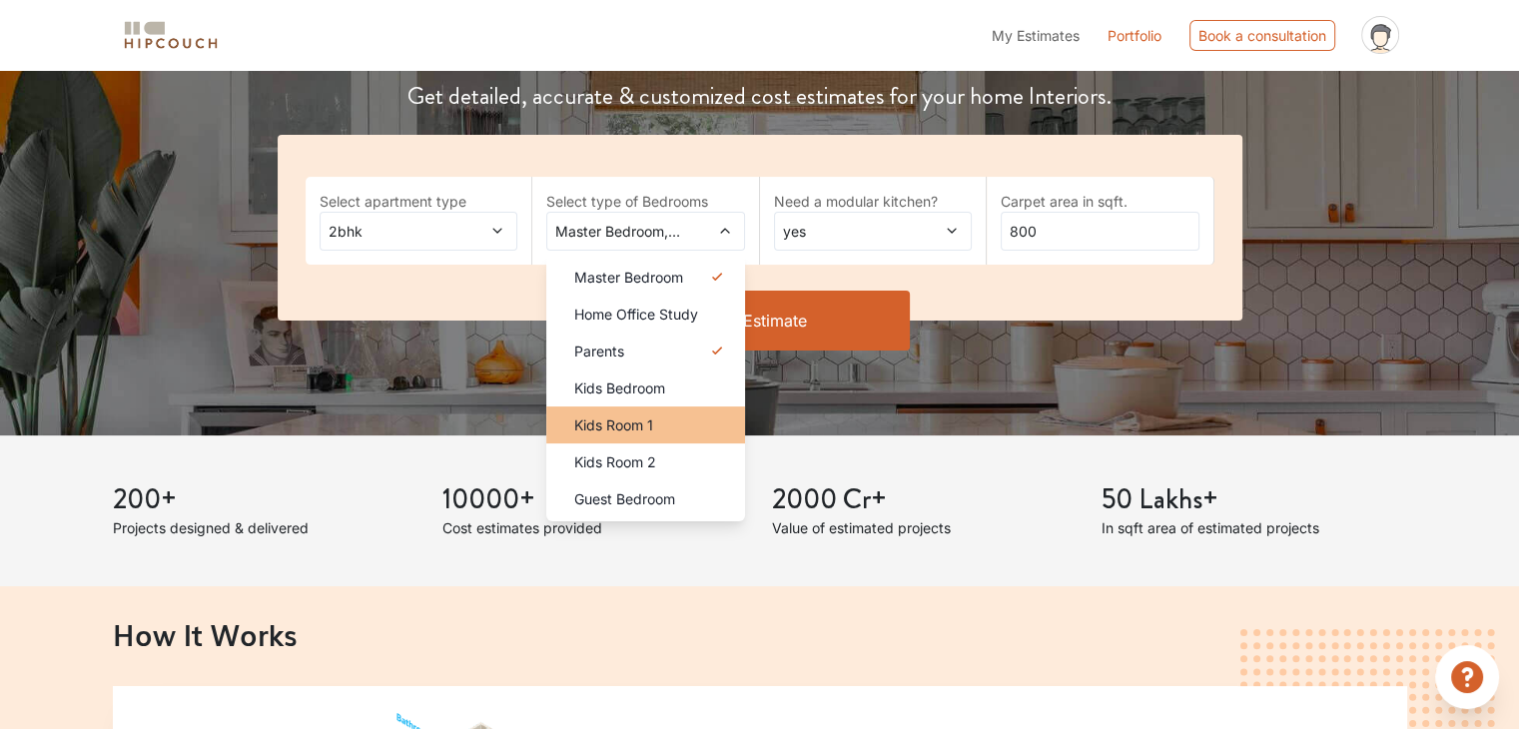
click at [715, 419] on div "Kids Room 1" at bounding box center [651, 425] width 187 height 21
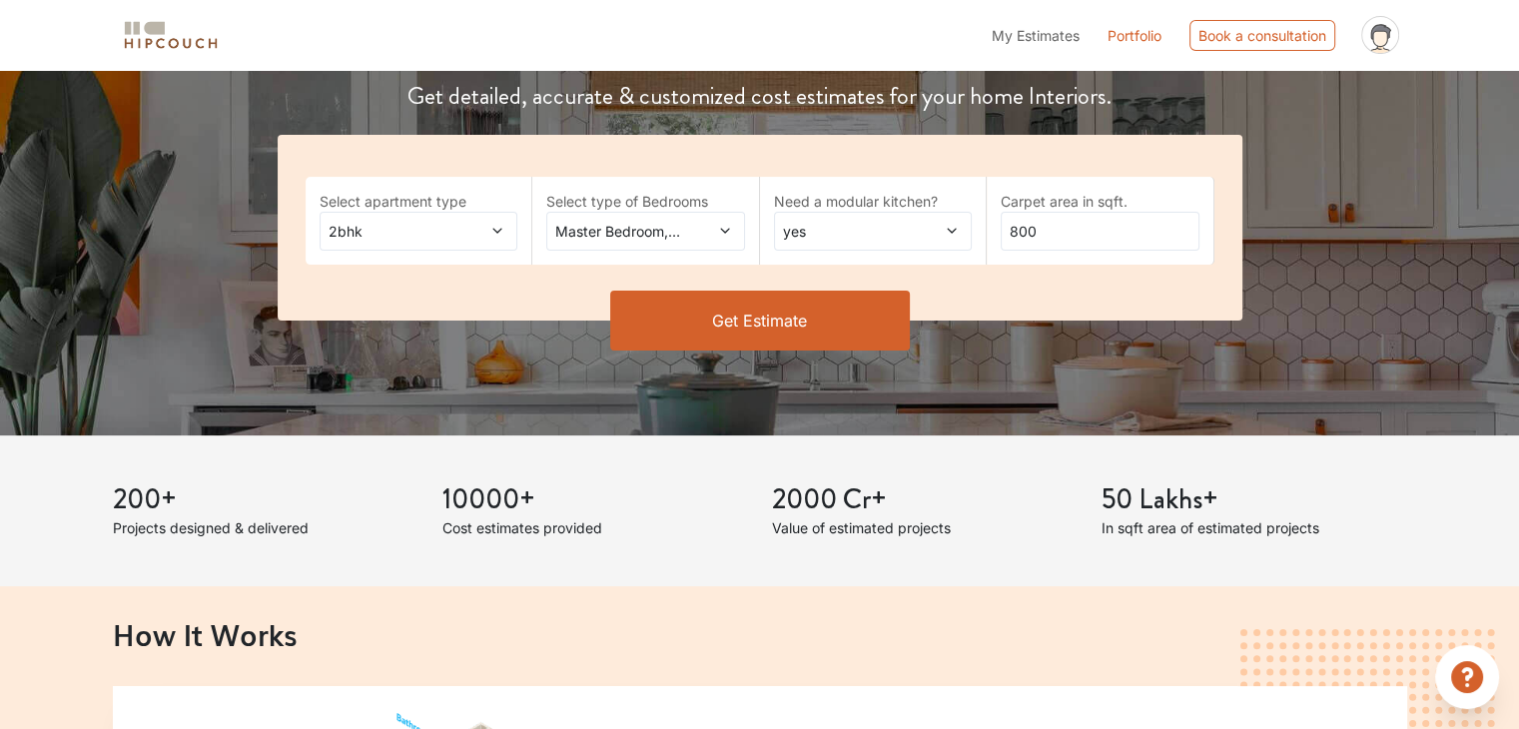
click at [721, 234] on icon at bounding box center [725, 231] width 14 height 14
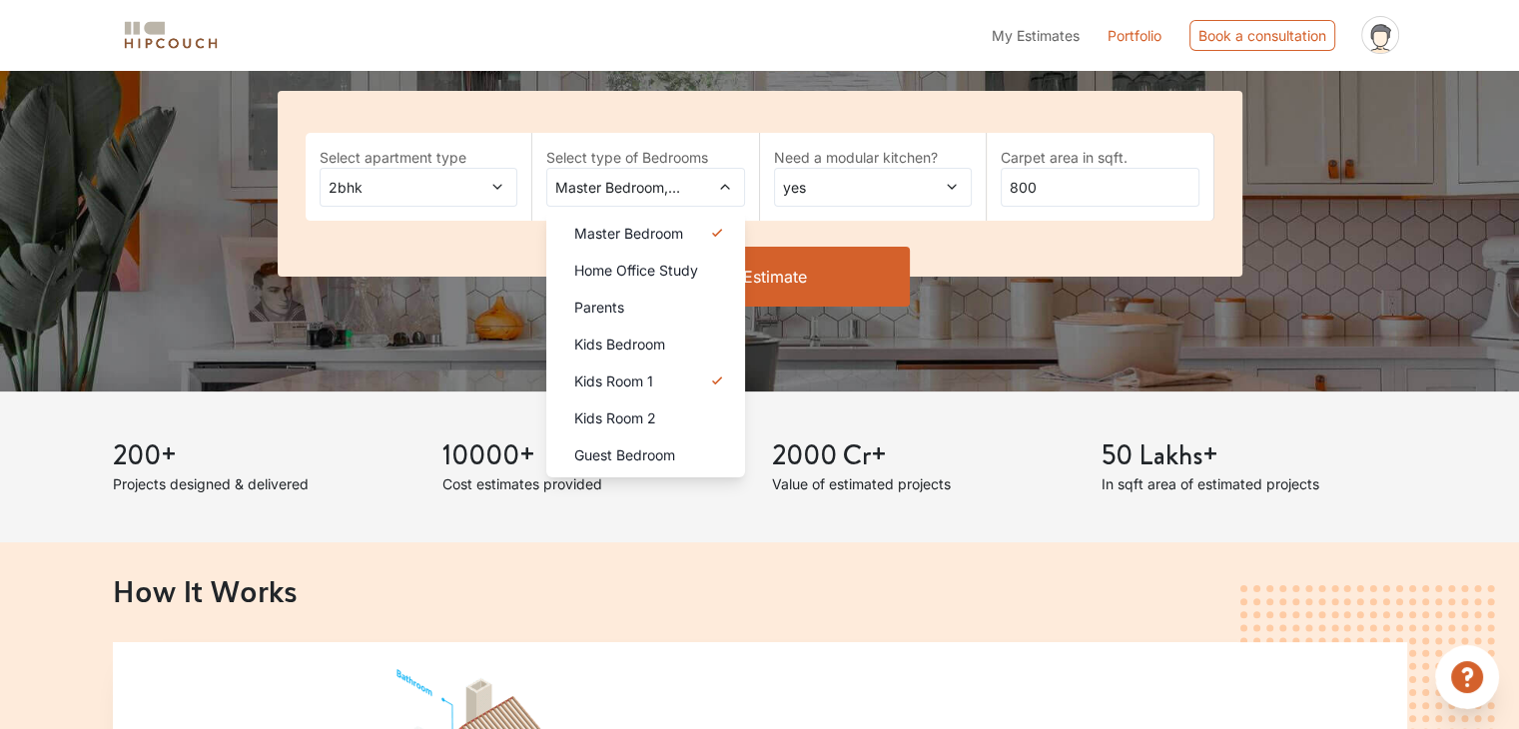
scroll to position [499, 0]
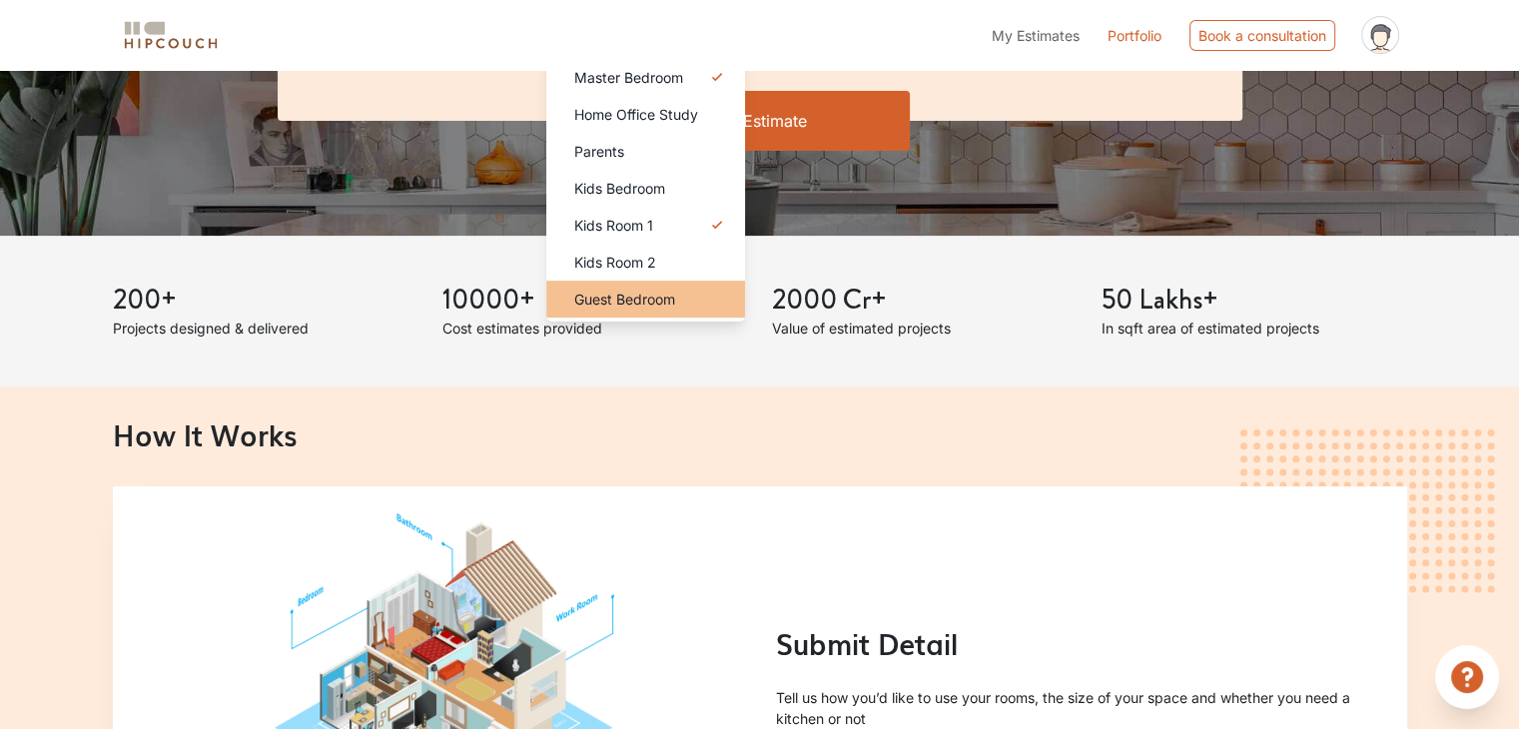
click at [675, 297] on span "Guest Bedroom" at bounding box center [624, 299] width 101 height 21
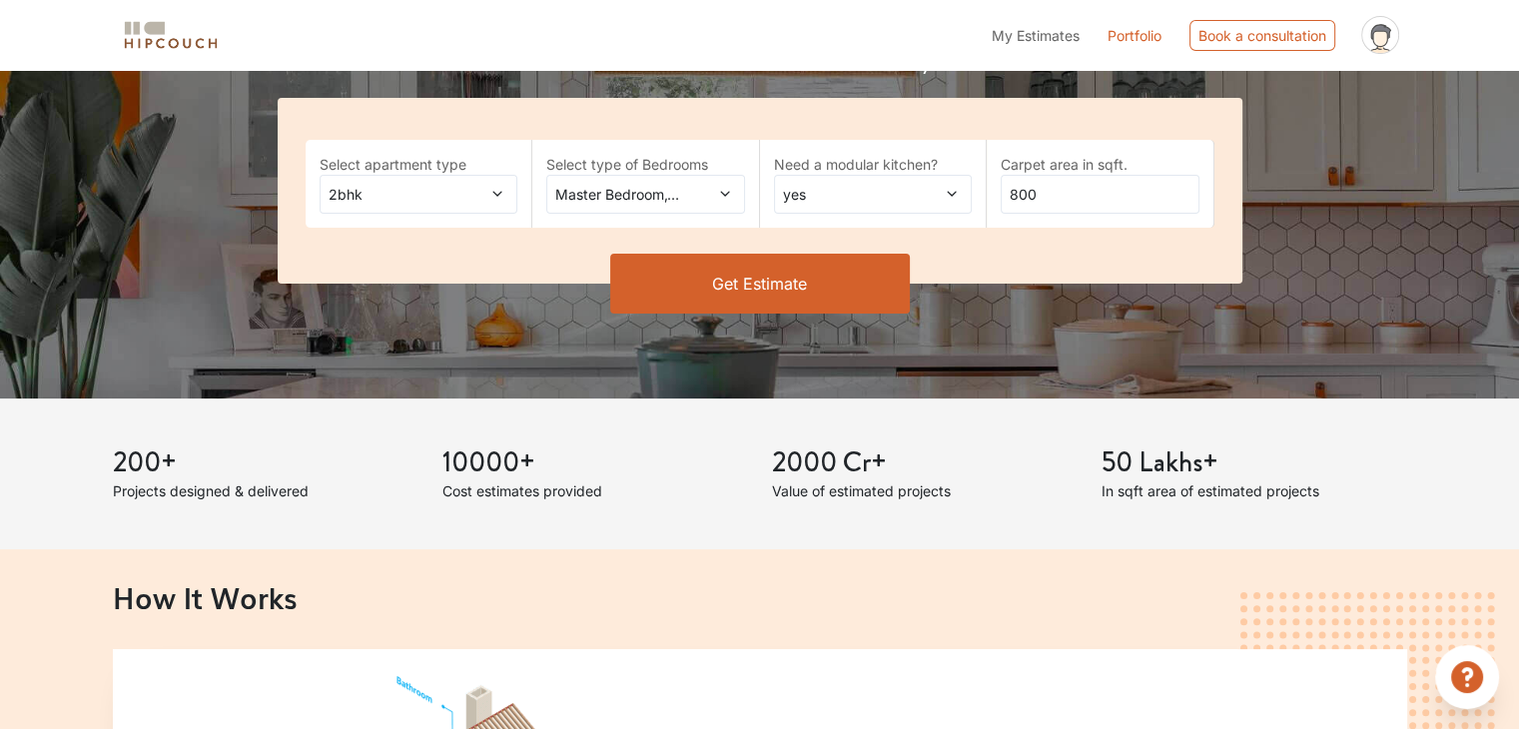
scroll to position [300, 0]
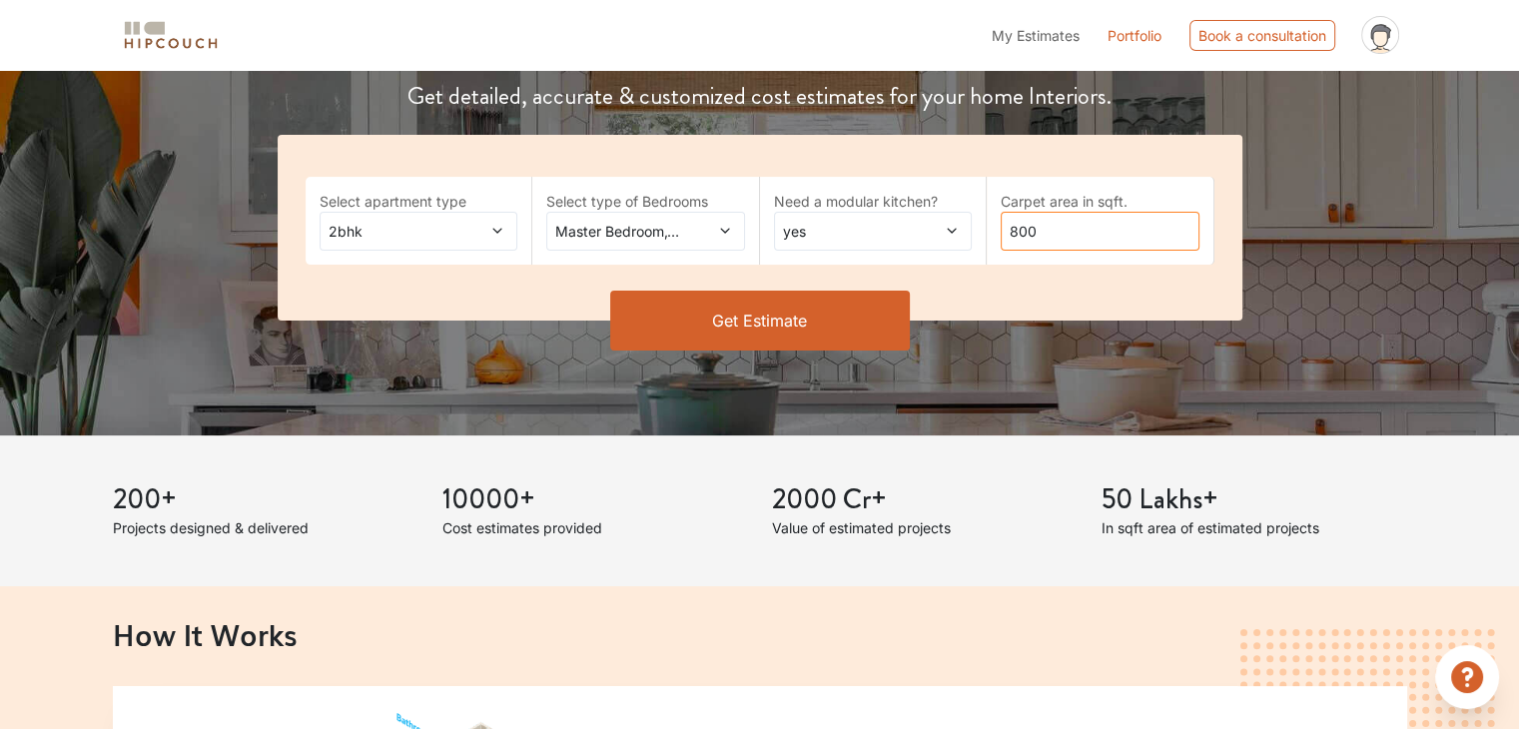
drag, startPoint x: 1039, startPoint y: 234, endPoint x: 1004, endPoint y: 238, distance: 35.2
click at [1007, 236] on input "800" at bounding box center [1100, 231] width 199 height 39
type input "1150"
drag, startPoint x: 747, startPoint y: 311, endPoint x: 747, endPoint y: 322, distance: 11.0
click at [747, 317] on button "Get Estimate" at bounding box center [760, 321] width 300 height 60
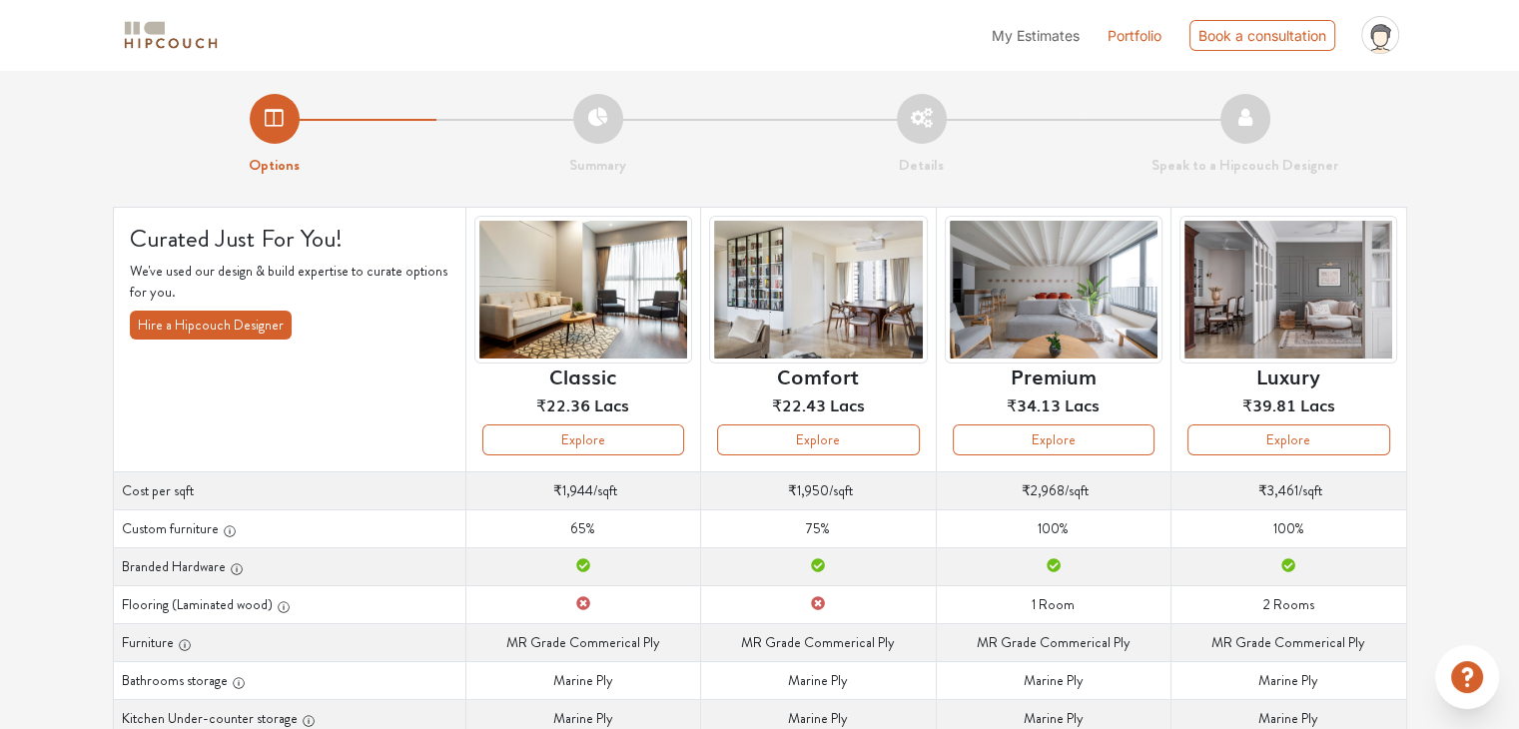
click at [747, 322] on img at bounding box center [818, 290] width 218 height 149
